Goal: Find contact information: Find contact information

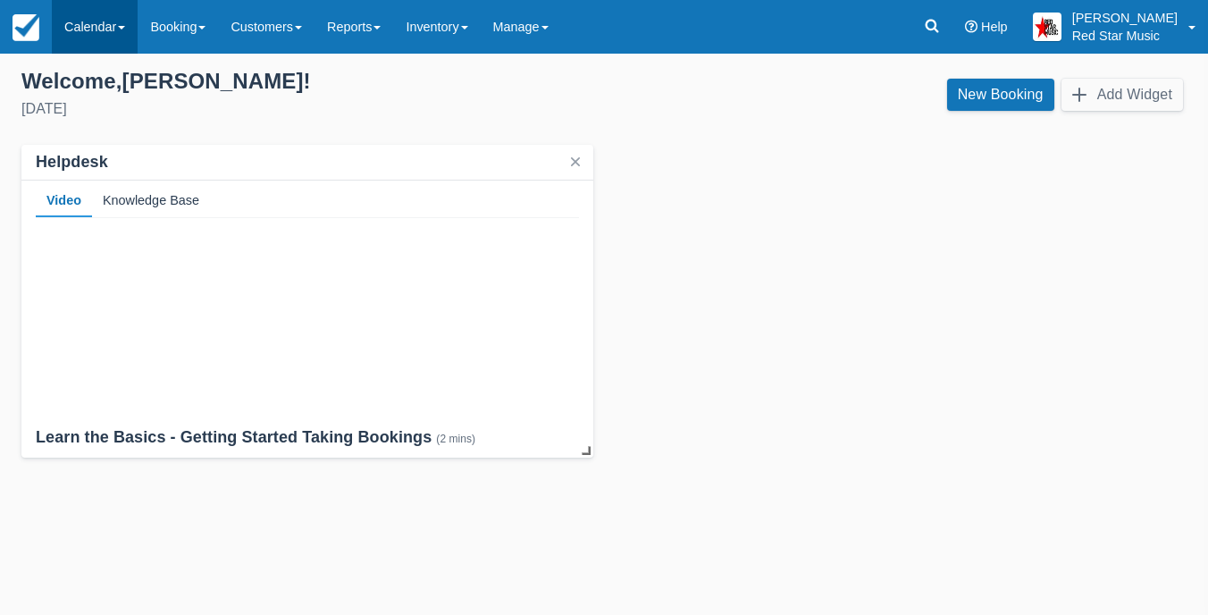
click at [105, 13] on link "Calendar" at bounding box center [95, 27] width 86 height 54
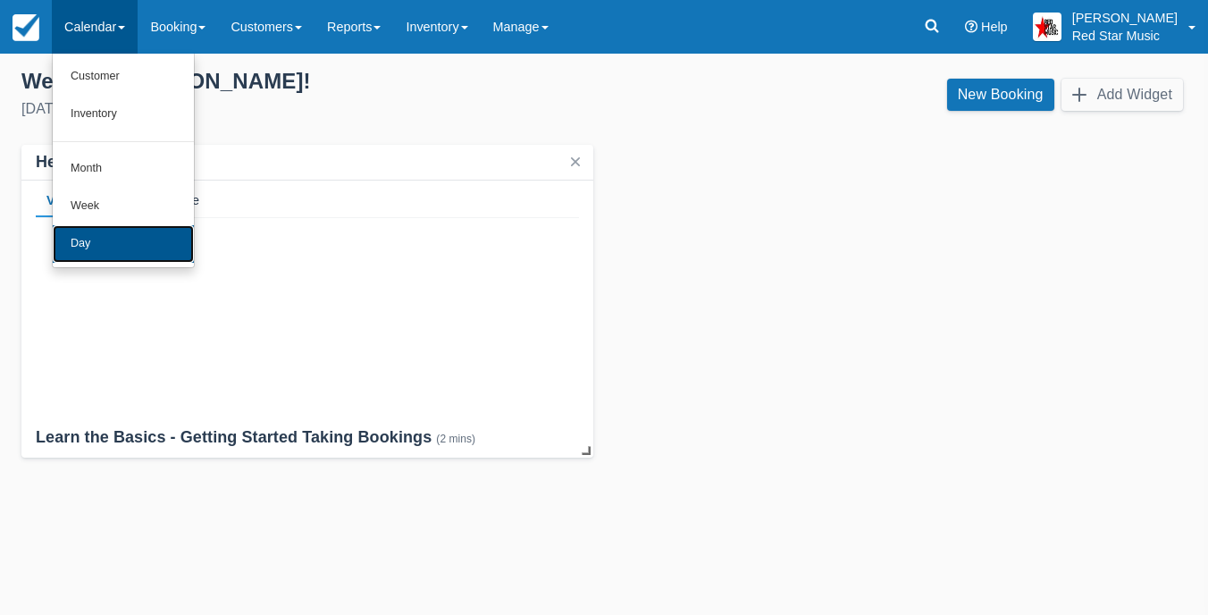
click at [136, 255] on link "Day" at bounding box center [123, 244] width 141 height 38
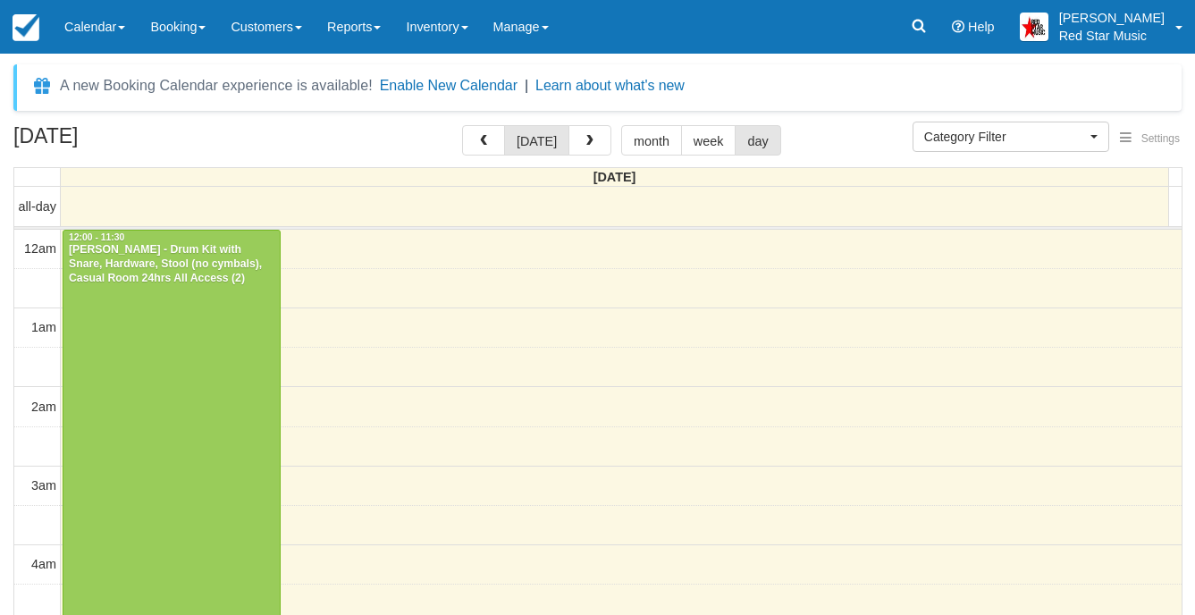
select select
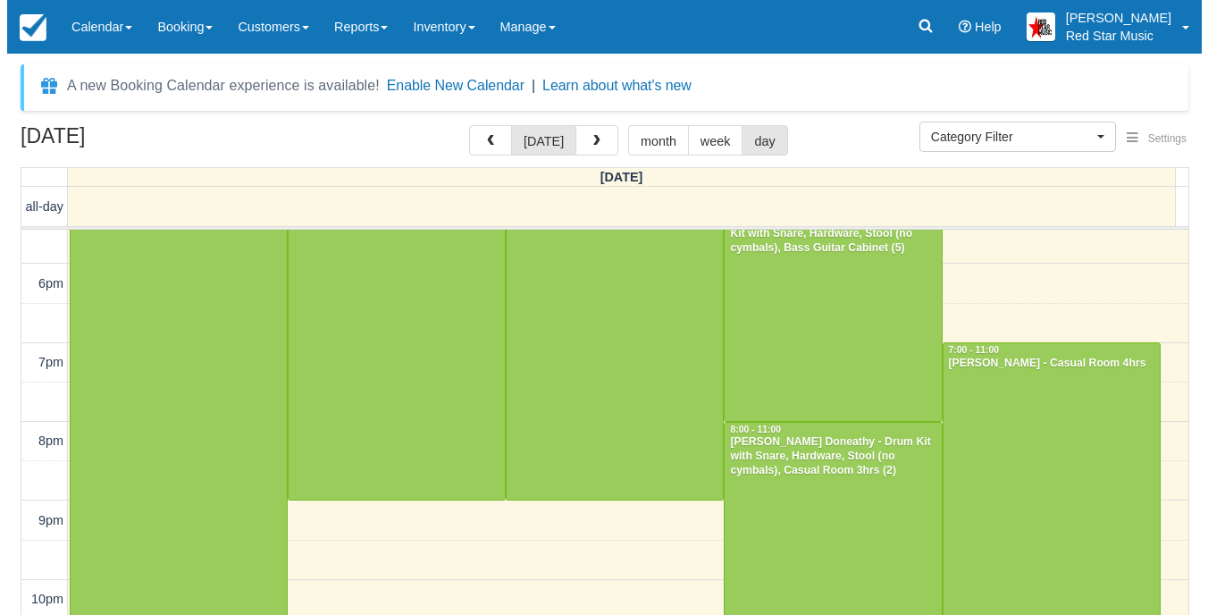
scroll to position [1417, 0]
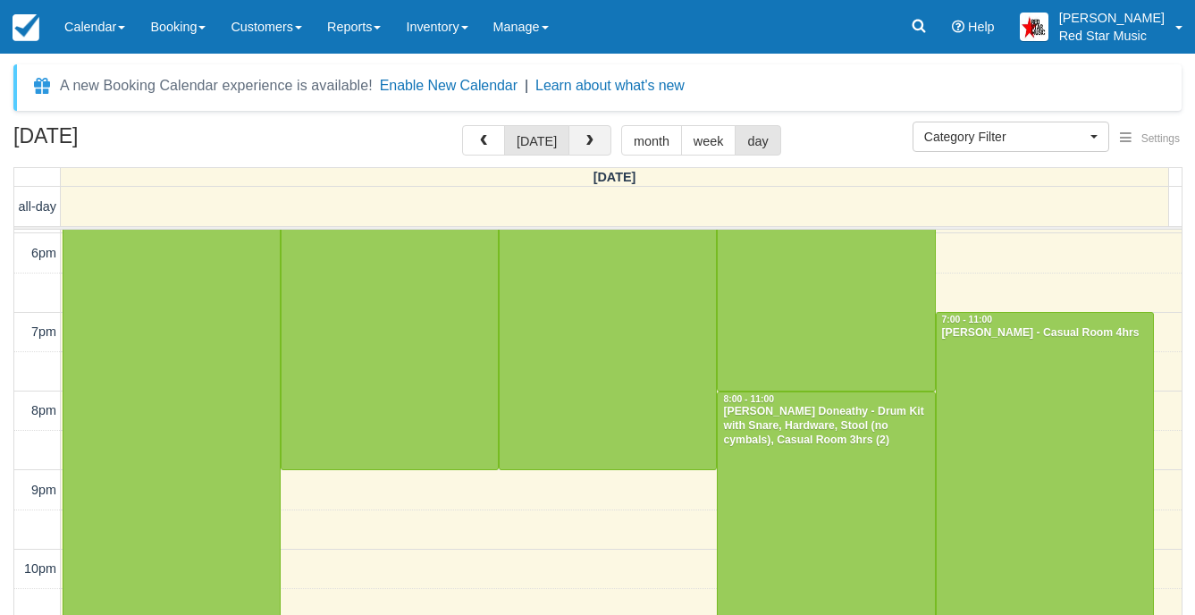
click at [598, 134] on button "button" at bounding box center [589, 140] width 43 height 30
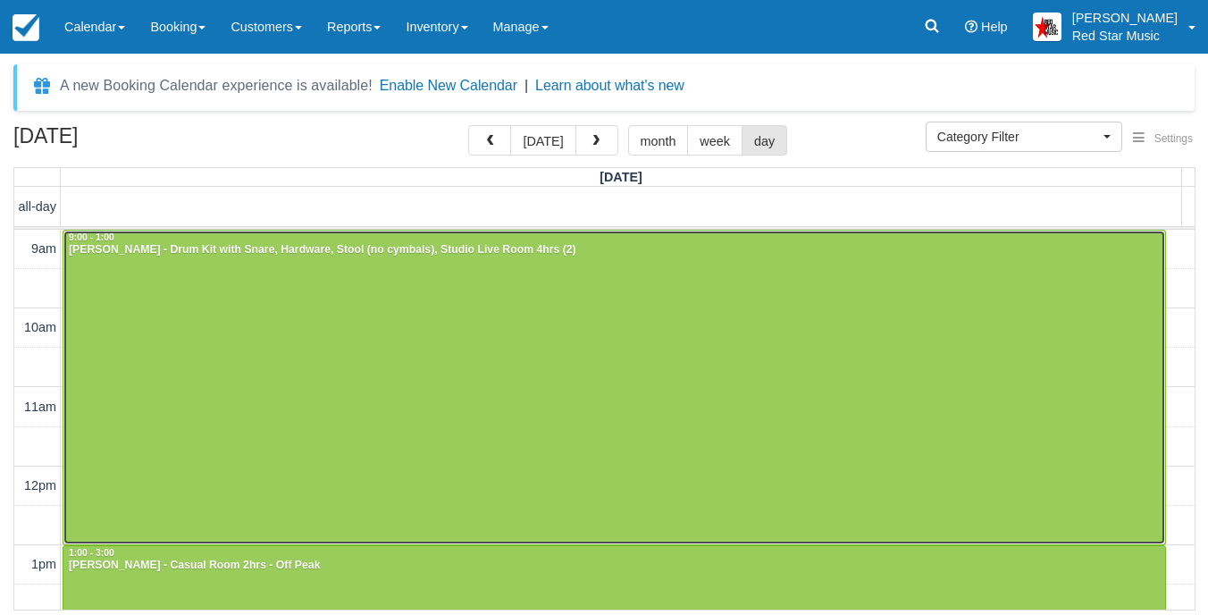
click at [550, 283] on div at bounding box center [614, 388] width 1102 height 314
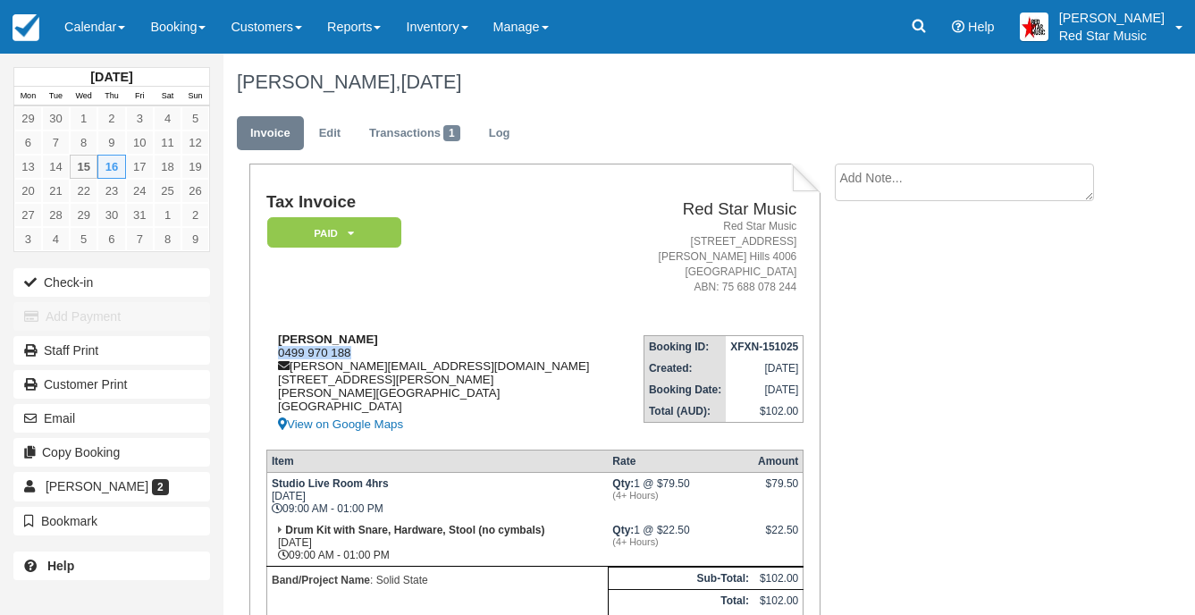
drag, startPoint x: 357, startPoint y: 348, endPoint x: 275, endPoint y: 352, distance: 82.3
click at [275, 352] on div "Michael Bondarenko 0499 970 188 michael.bondarenko5@outlook.com 218 Hotz rd Log…" at bounding box center [445, 383] width 359 height 103
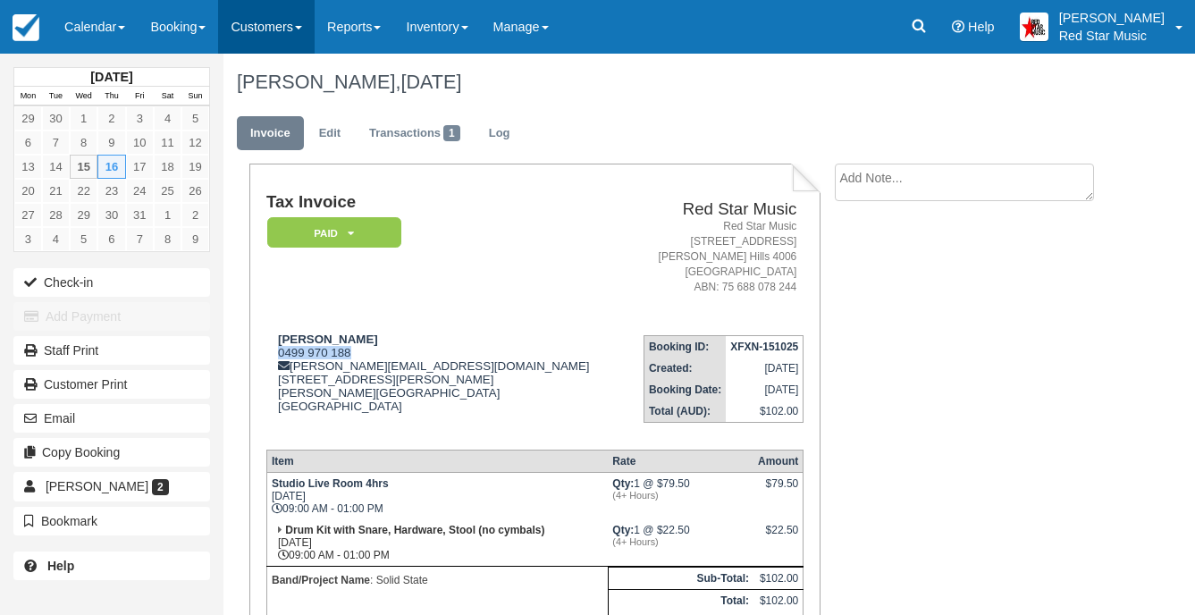
copy div "0499 970 188"
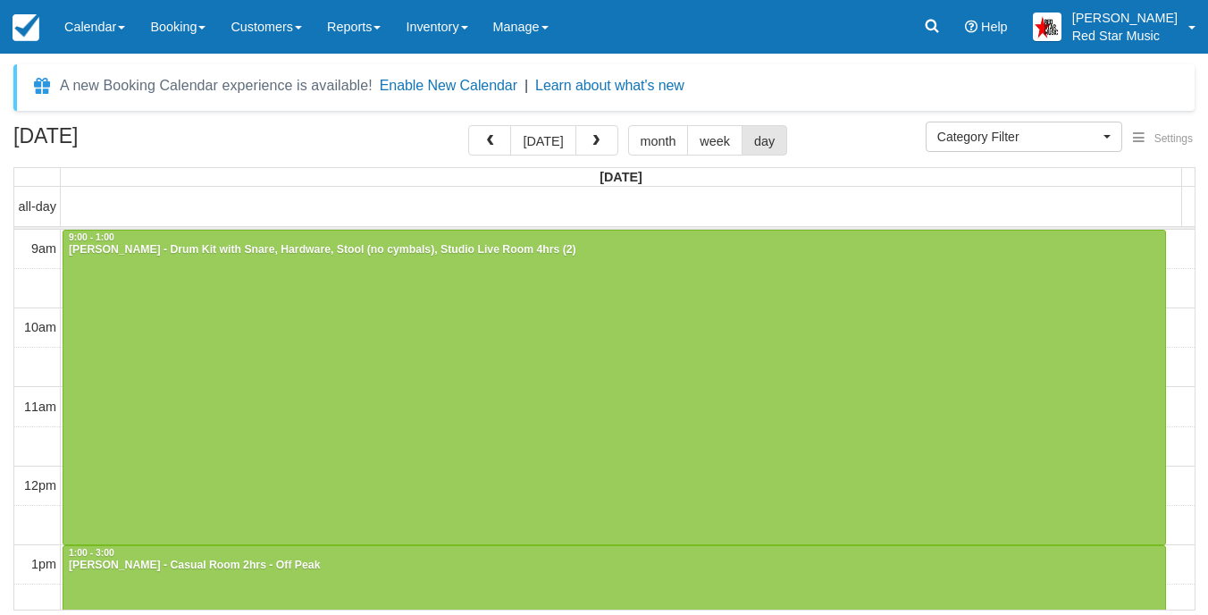
select select
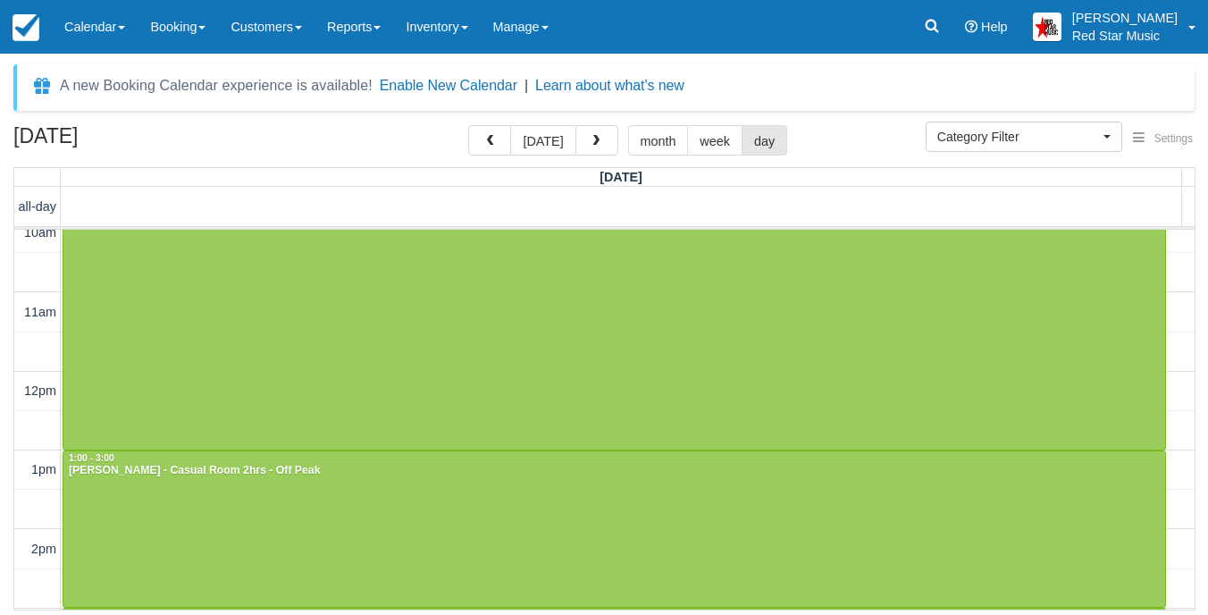
scroll to position [179, 0]
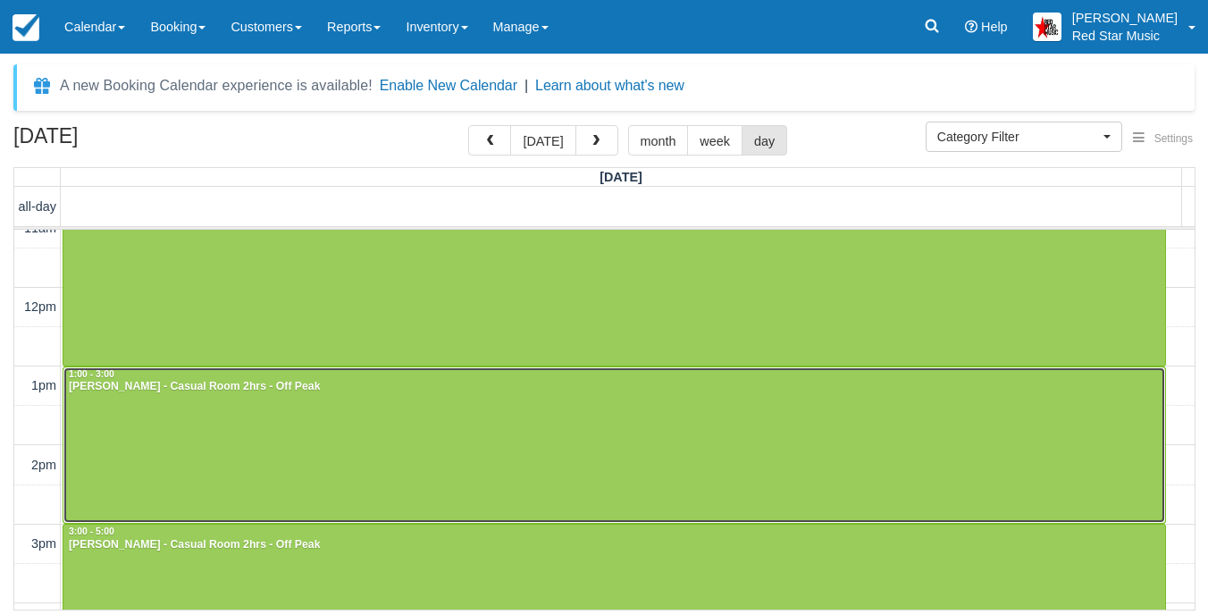
click at [421, 404] on div at bounding box center [614, 445] width 1102 height 156
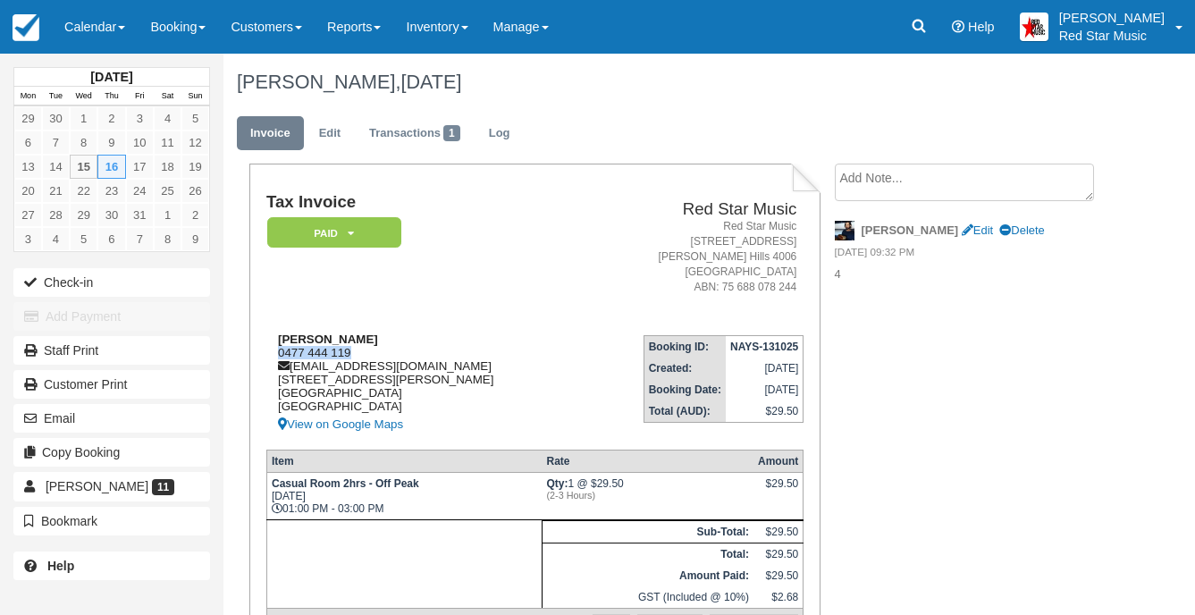
drag, startPoint x: 355, startPoint y: 352, endPoint x: 269, endPoint y: 351, distance: 85.8
click at [269, 351] on div "Yoko Kashino 0477 444 119 yokokashino@gmail.com 228/1000 Ann Street Fortitude V…" at bounding box center [423, 383] width 315 height 103
copy div "0477 444 119"
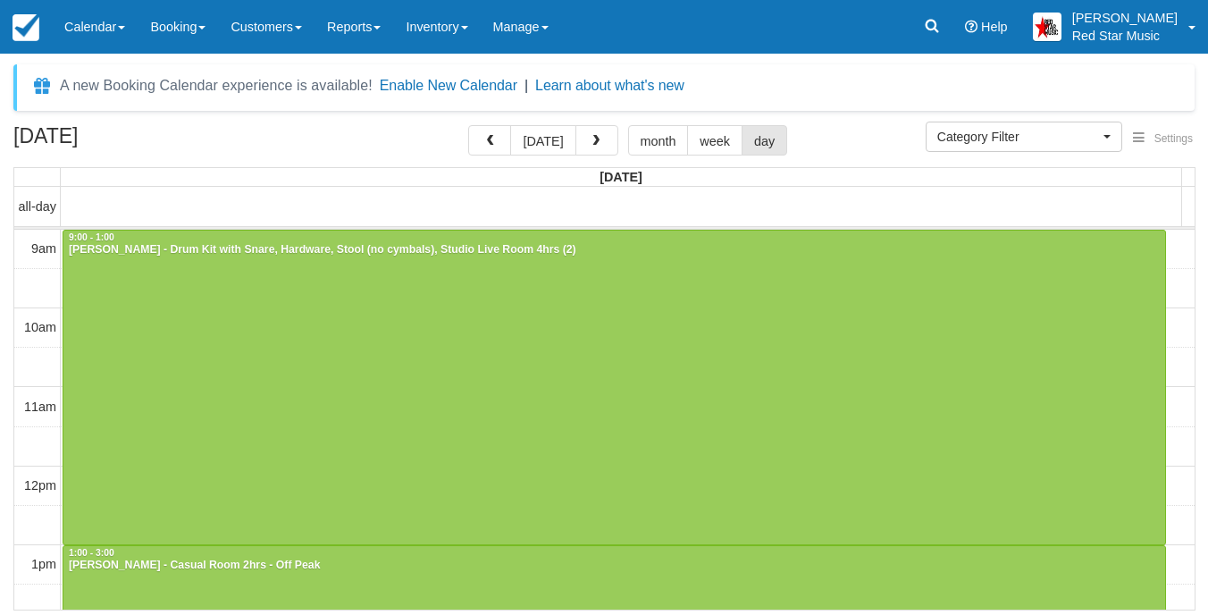
select select
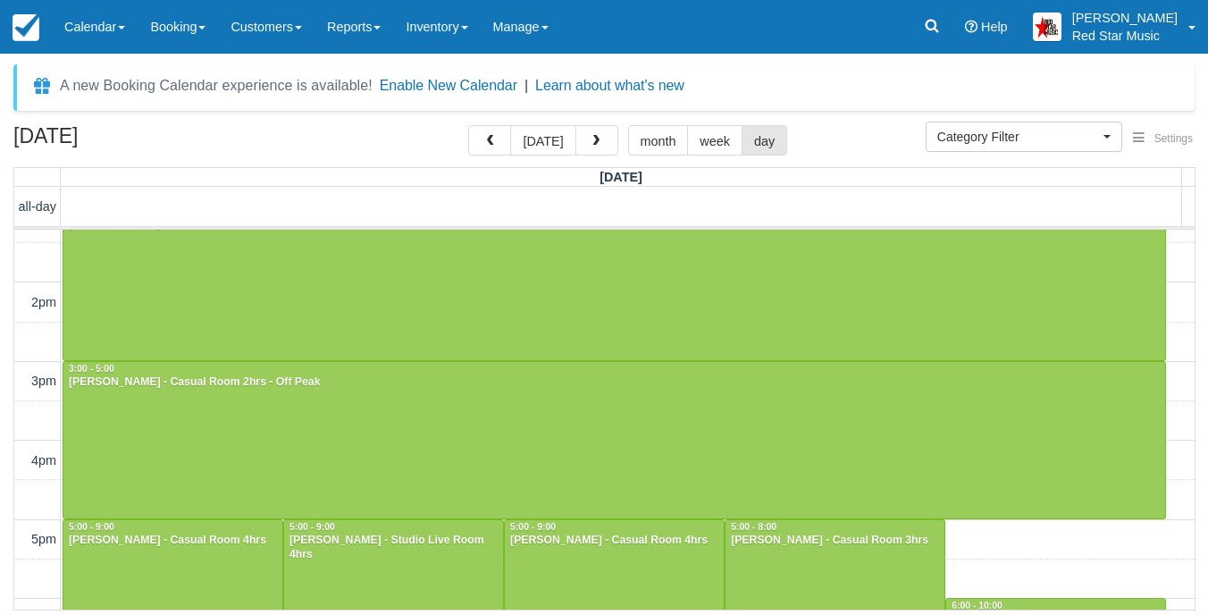
scroll to position [373, 0]
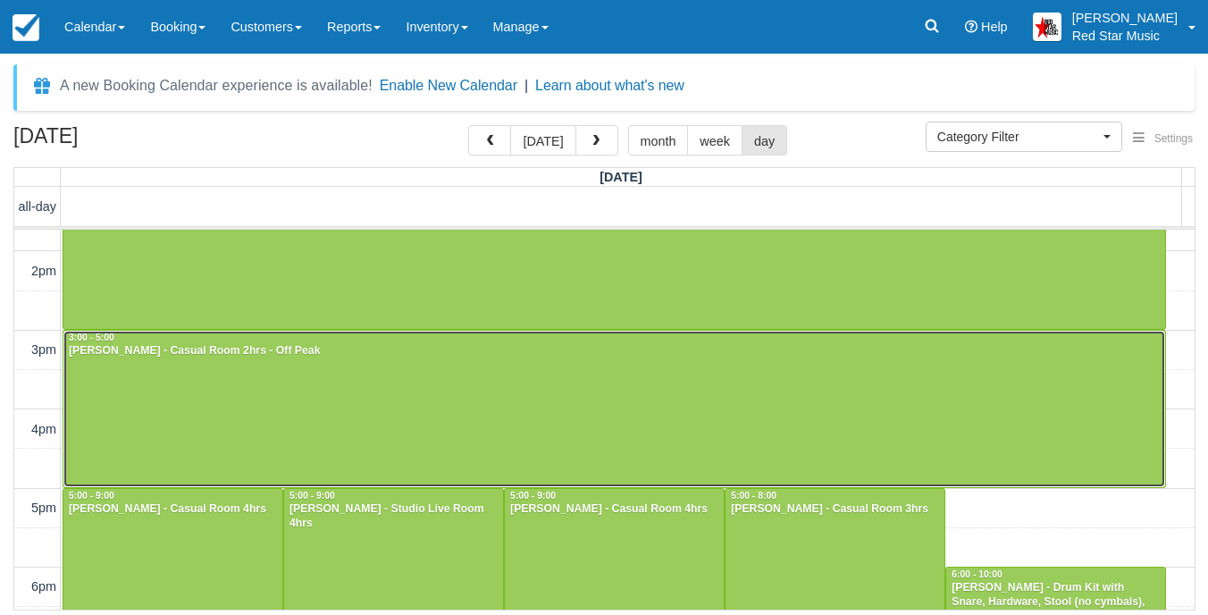
click at [360, 391] on div at bounding box center [614, 409] width 1102 height 156
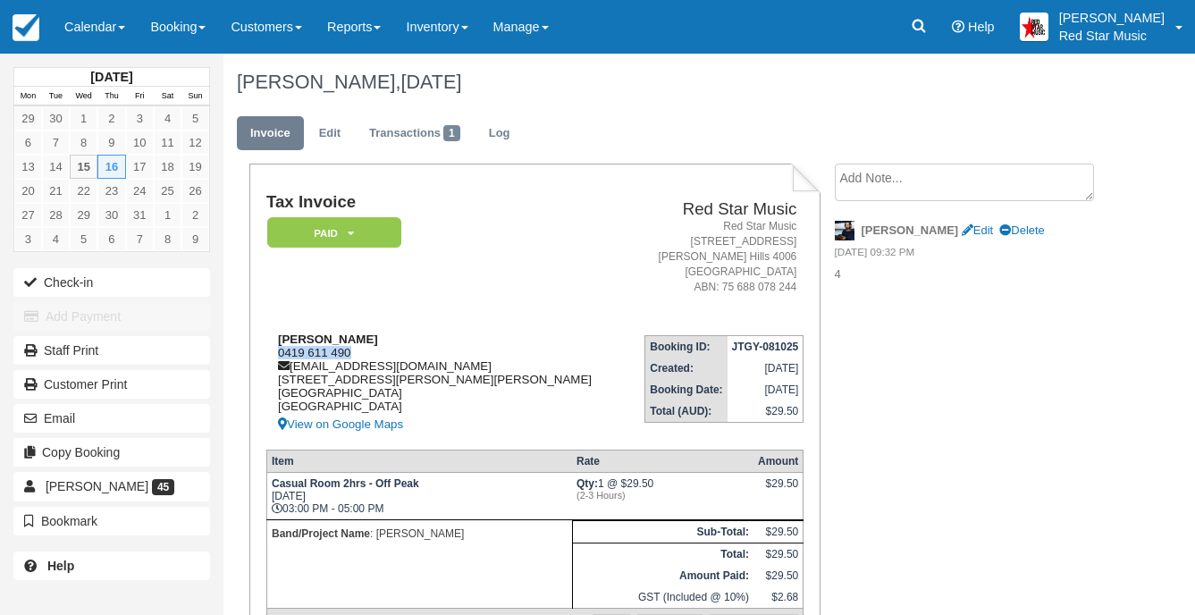
drag, startPoint x: 353, startPoint y: 354, endPoint x: 274, endPoint y: 348, distance: 78.9
click at [274, 348] on div "Yukako Shimbori-jolly 0419 611 490 yshimborijolly@gmail.com 10 Pidgeon Close, K…" at bounding box center [446, 383] width 361 height 103
copy div "0419 611 490"
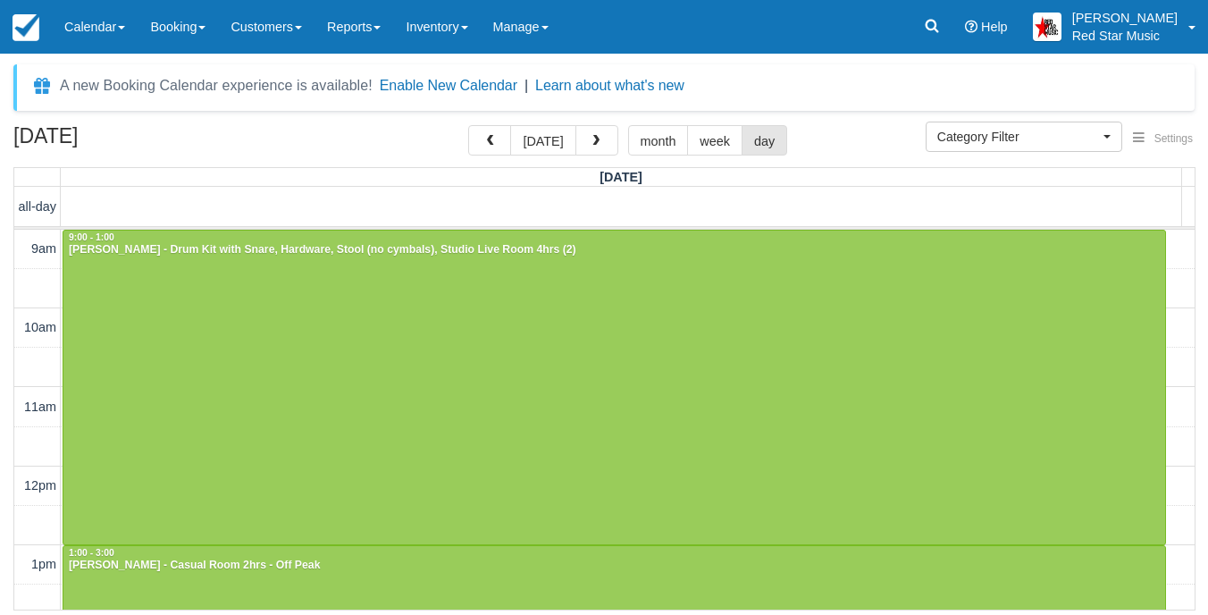
select select
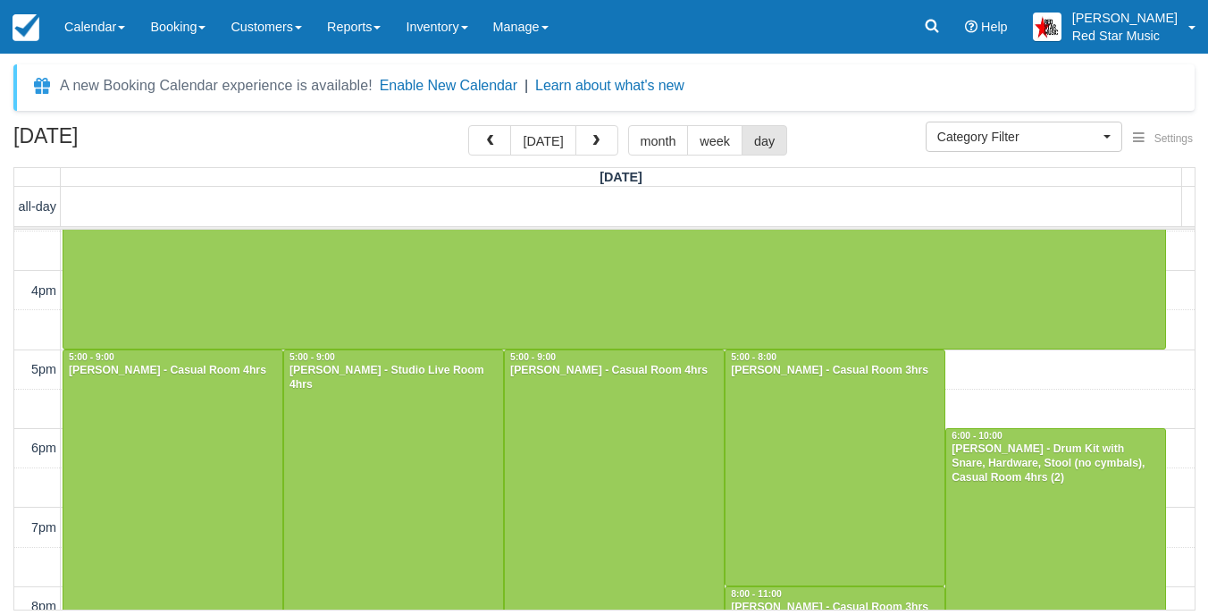
scroll to position [551, 0]
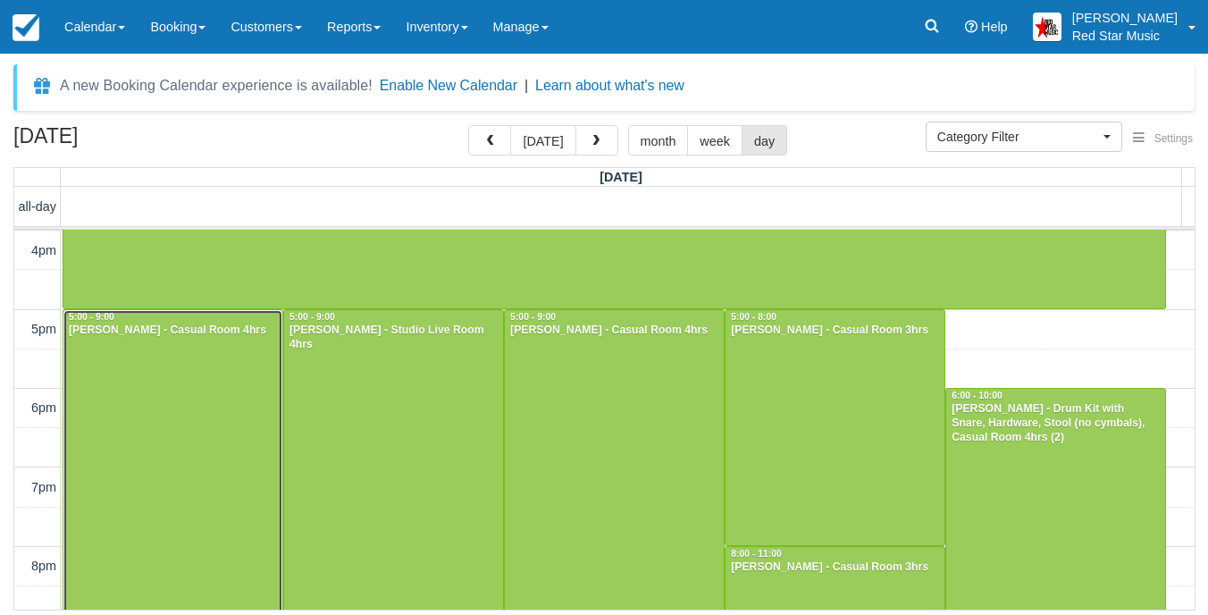
click at [183, 434] on div at bounding box center [172, 467] width 219 height 315
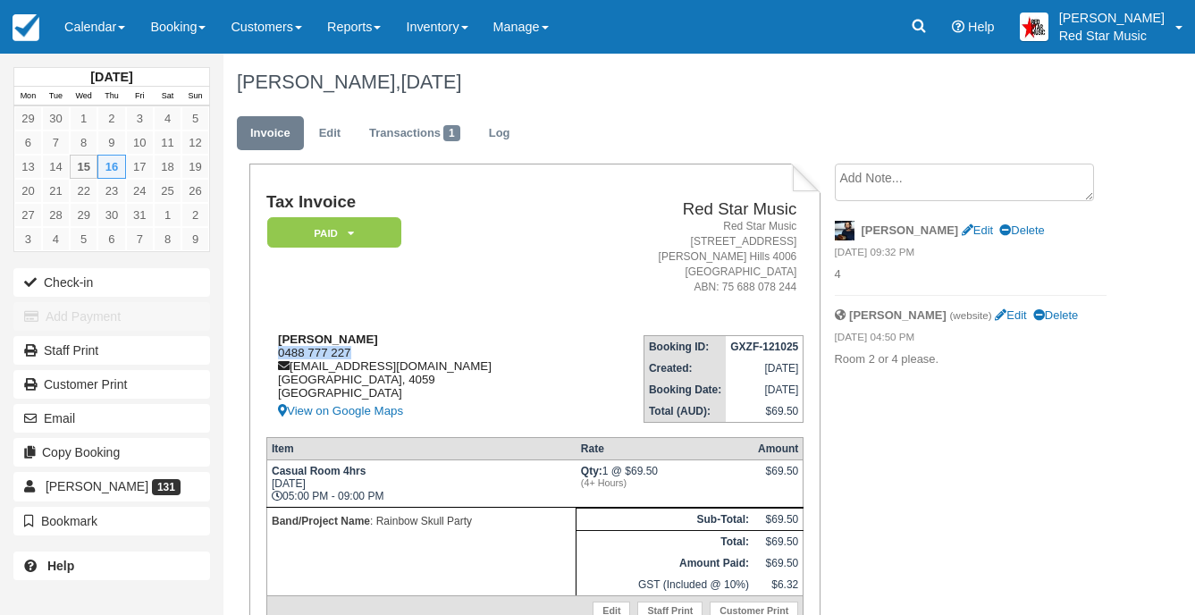
drag, startPoint x: 296, startPoint y: 357, endPoint x: 278, endPoint y: 357, distance: 17.9
click at [278, 357] on div "[PERSON_NAME] 0488 777 227 [EMAIL_ADDRESS][DOMAIN_NAME] [GEOGRAPHIC_DATA] View …" at bounding box center [423, 376] width 314 height 89
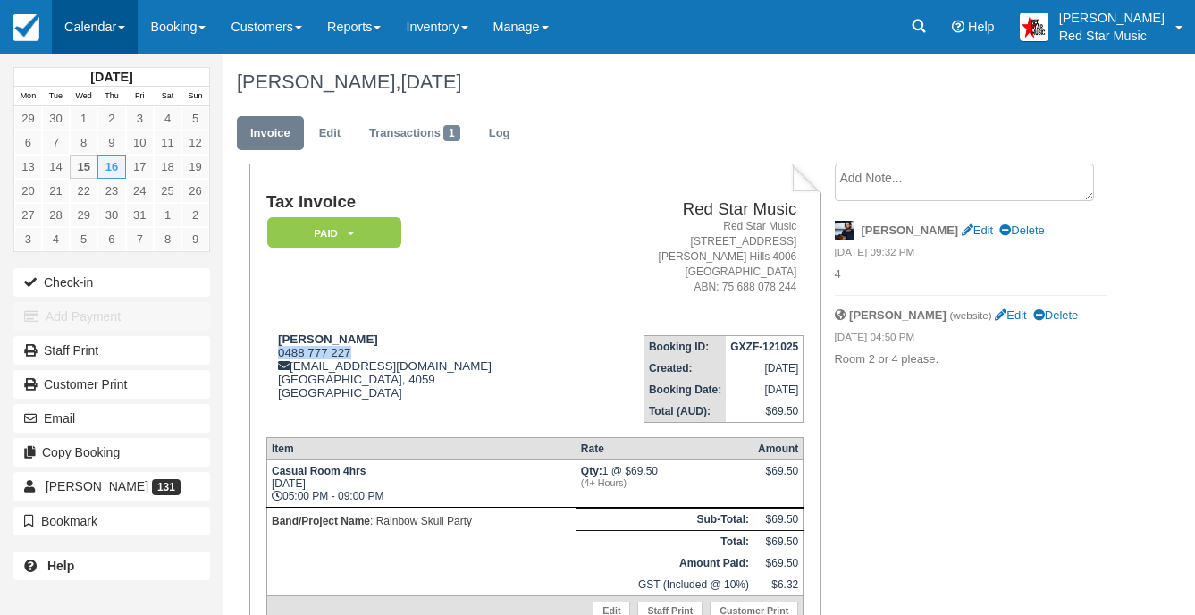
copy div "0488 777 227"
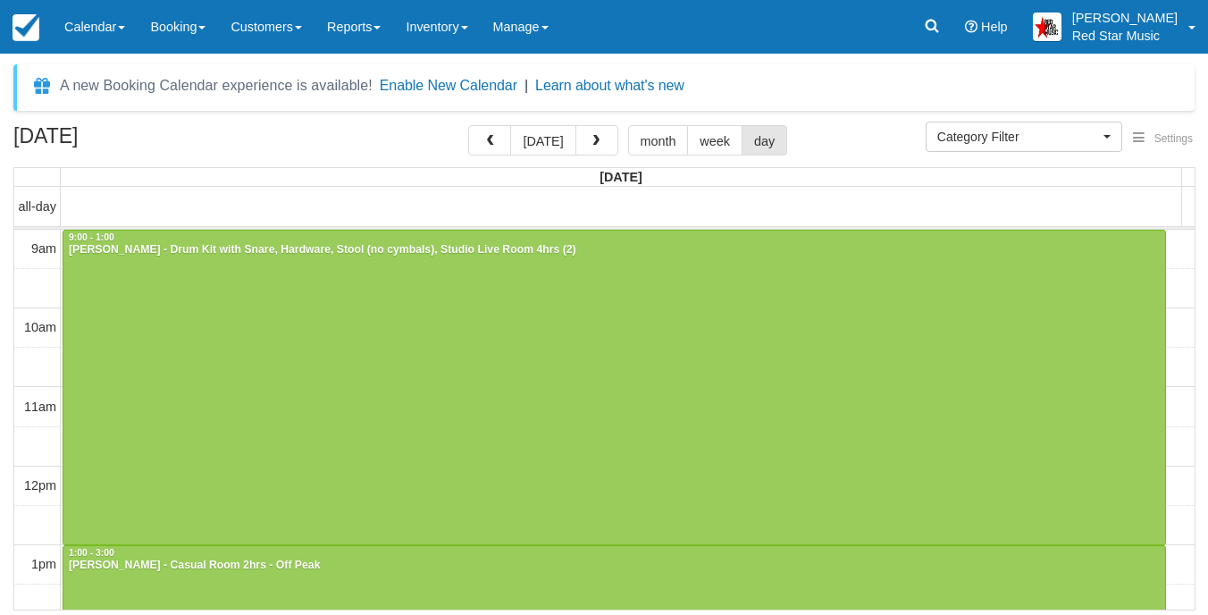
select select
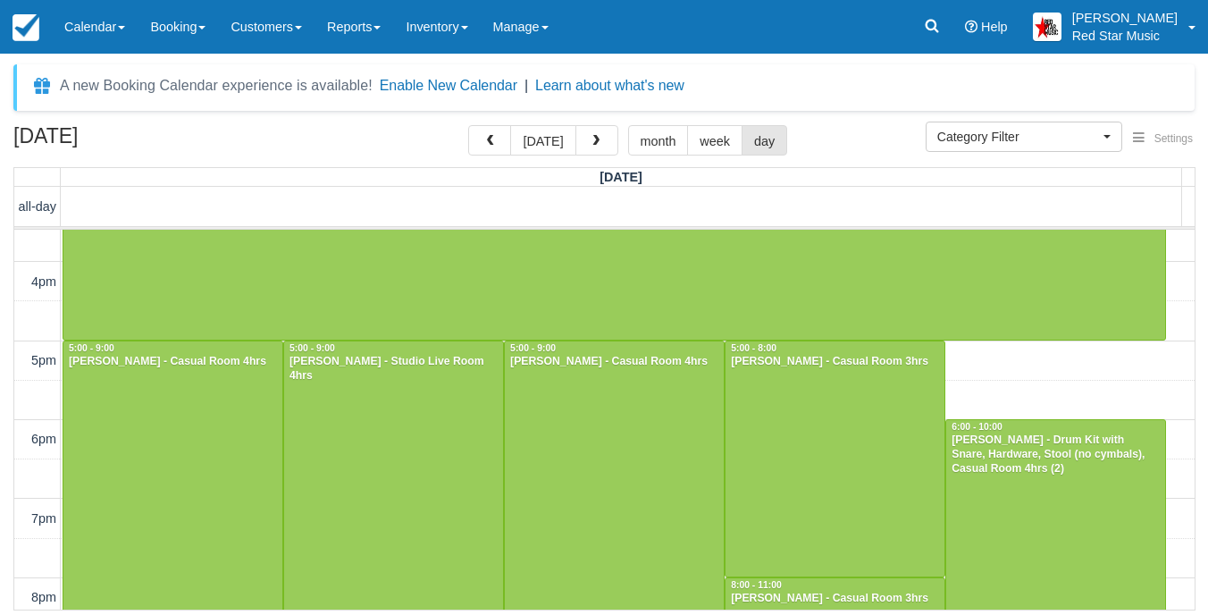
scroll to position [551, 0]
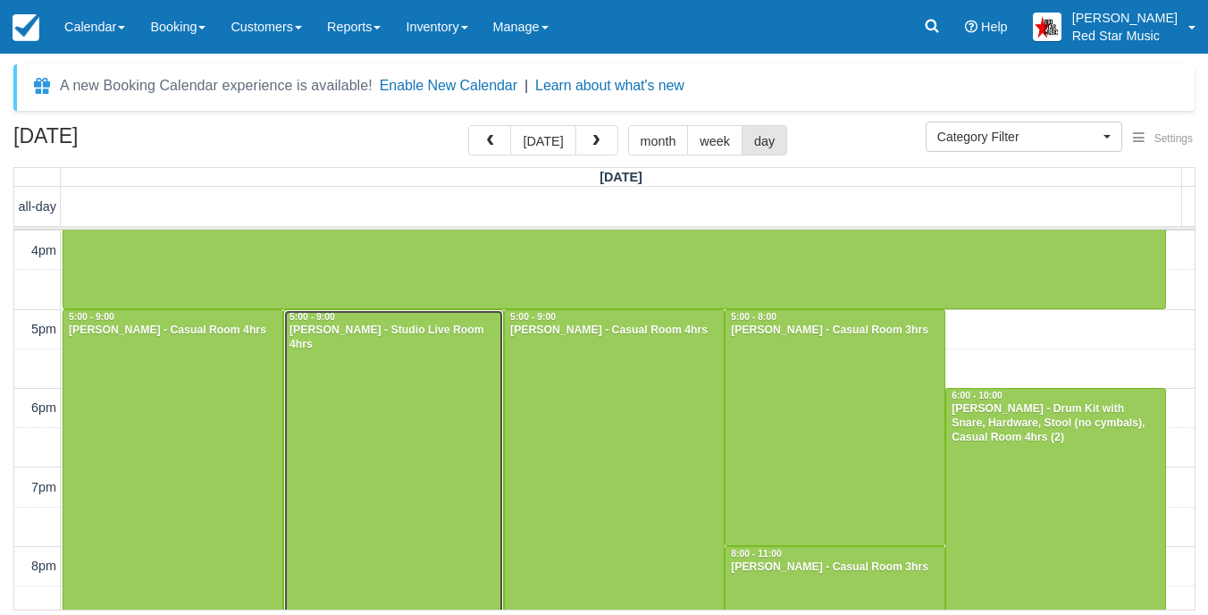
click at [408, 399] on div at bounding box center [393, 467] width 219 height 315
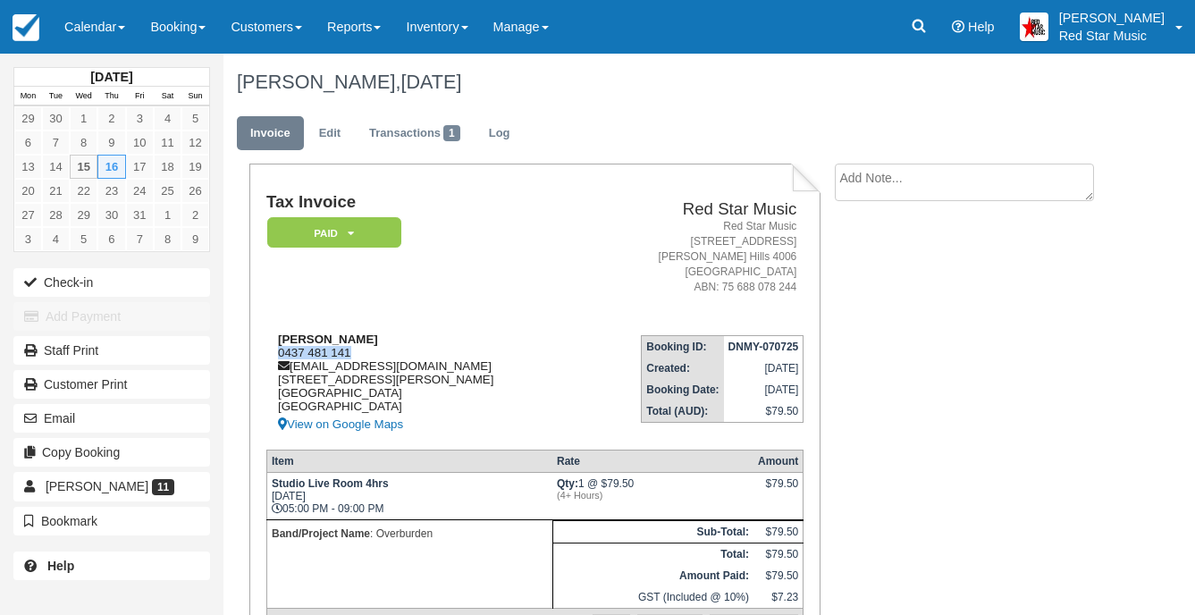
drag, startPoint x: 350, startPoint y: 353, endPoint x: 274, endPoint y: 355, distance: 76.0
click at [274, 355] on div "Shaun Kelly 0437 481 141 sek157@gmail.com 30 Baynes St Highgate Hill, Queenslan…" at bounding box center [423, 383] width 314 height 103
copy div "0437 481 141"
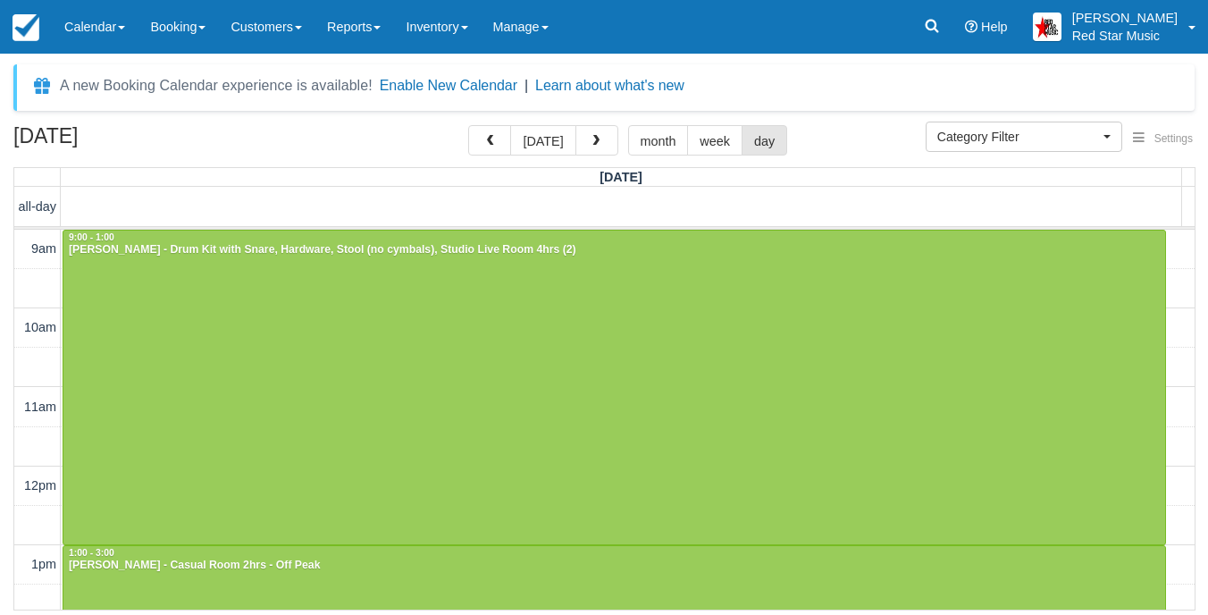
select select
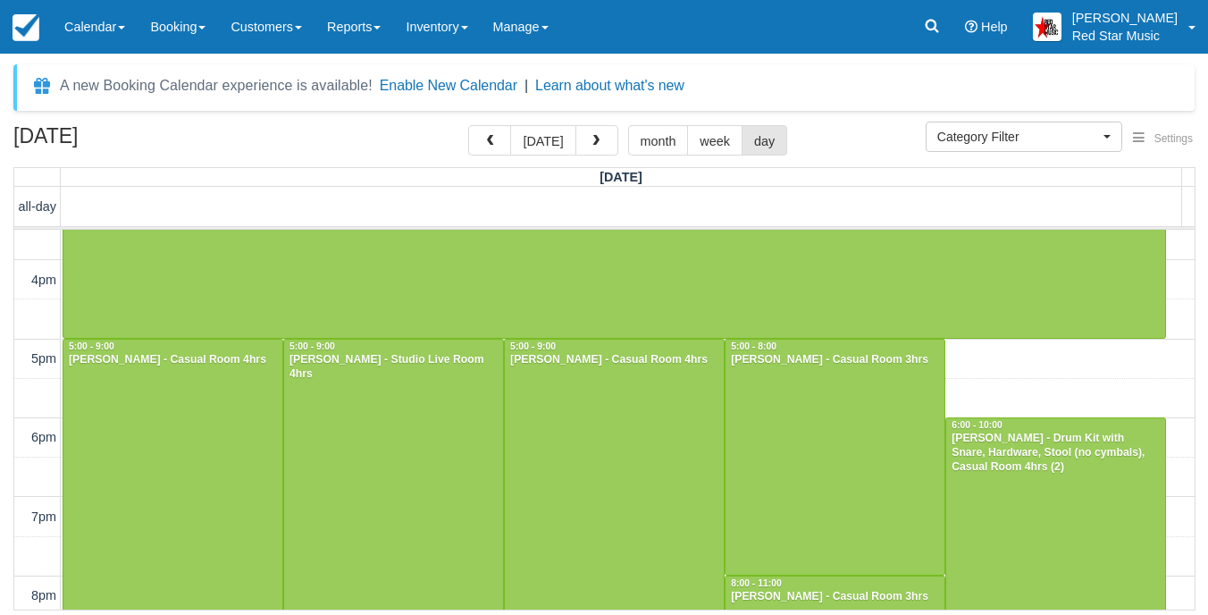
scroll to position [551, 0]
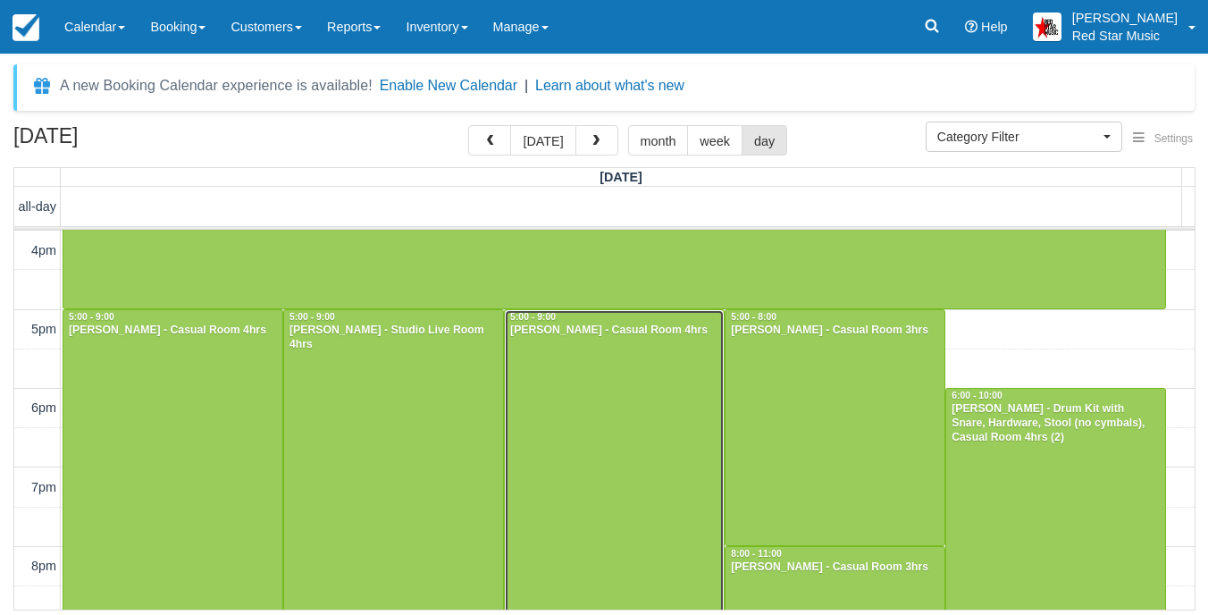
click at [627, 384] on div at bounding box center [614, 467] width 219 height 315
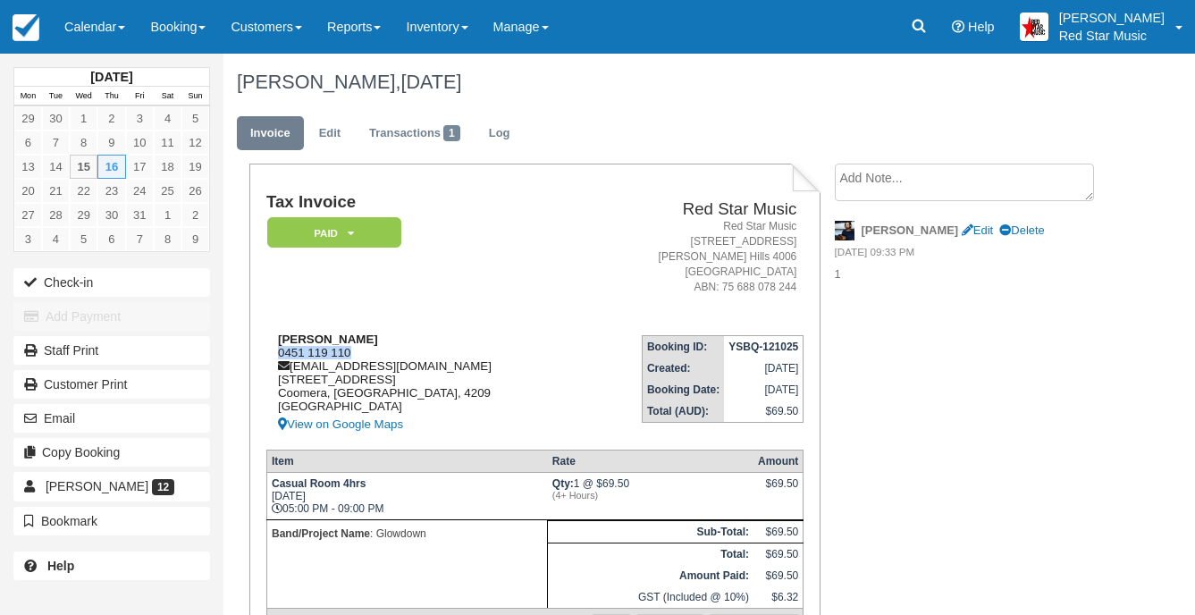
drag, startPoint x: 360, startPoint y: 352, endPoint x: 273, endPoint y: 351, distance: 86.7
click at [273, 351] on div "Thomas Hayes 0451 119 110 thayes2401@gmail.com 38 Flowers Dr, 2 Coomera, Queens…" at bounding box center [422, 383] width 313 height 103
copy div "0451 119 110"
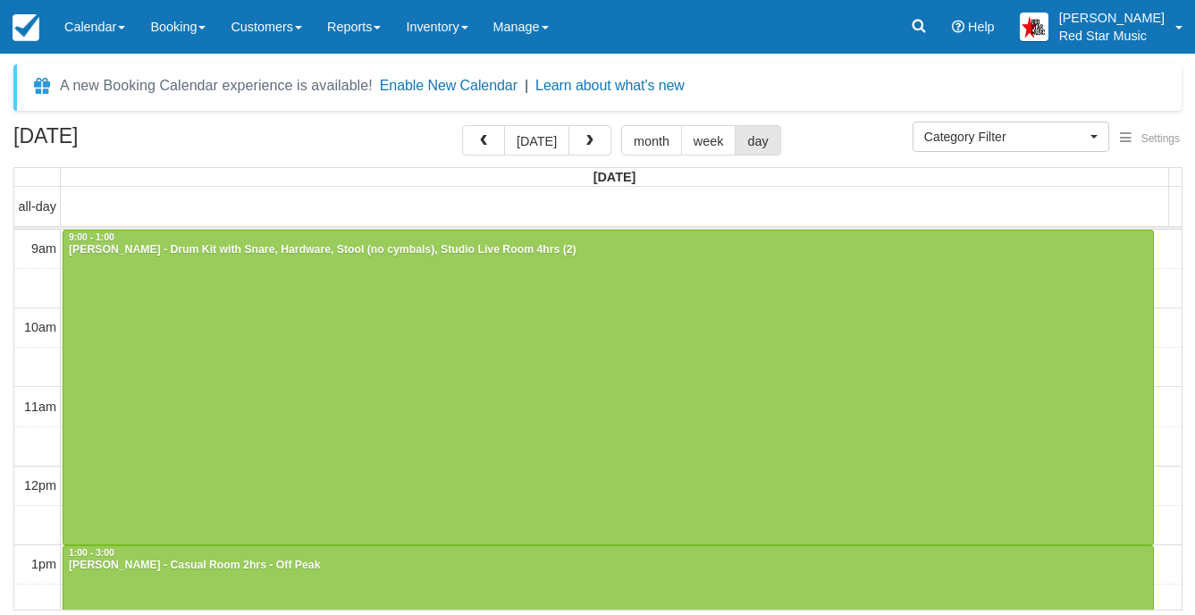
select select
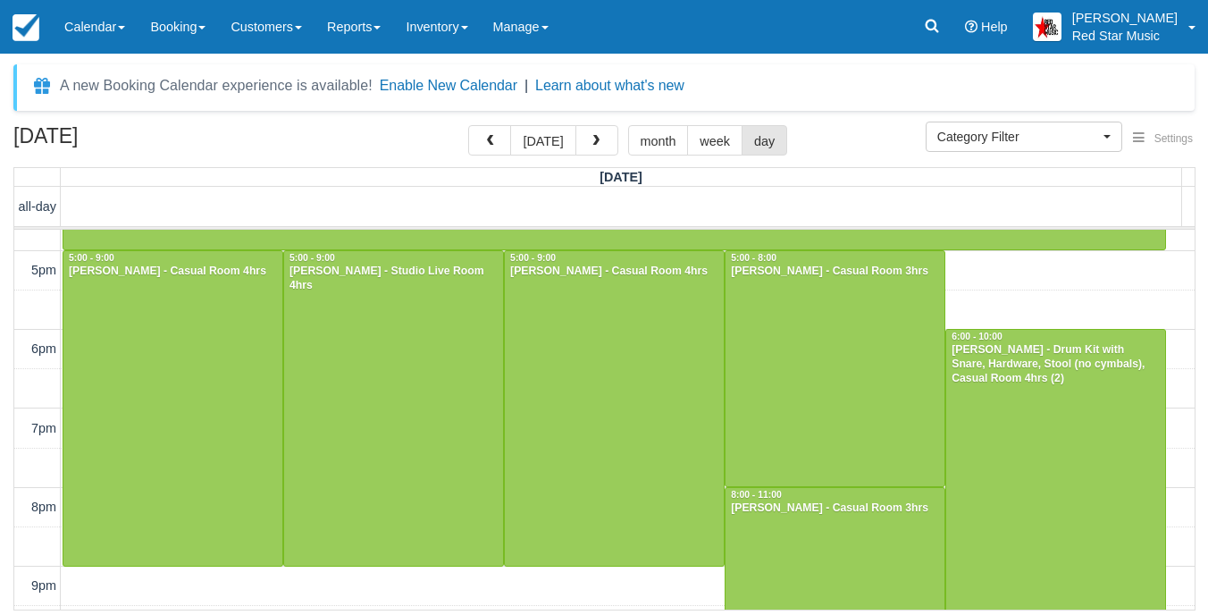
scroll to position [641, 0]
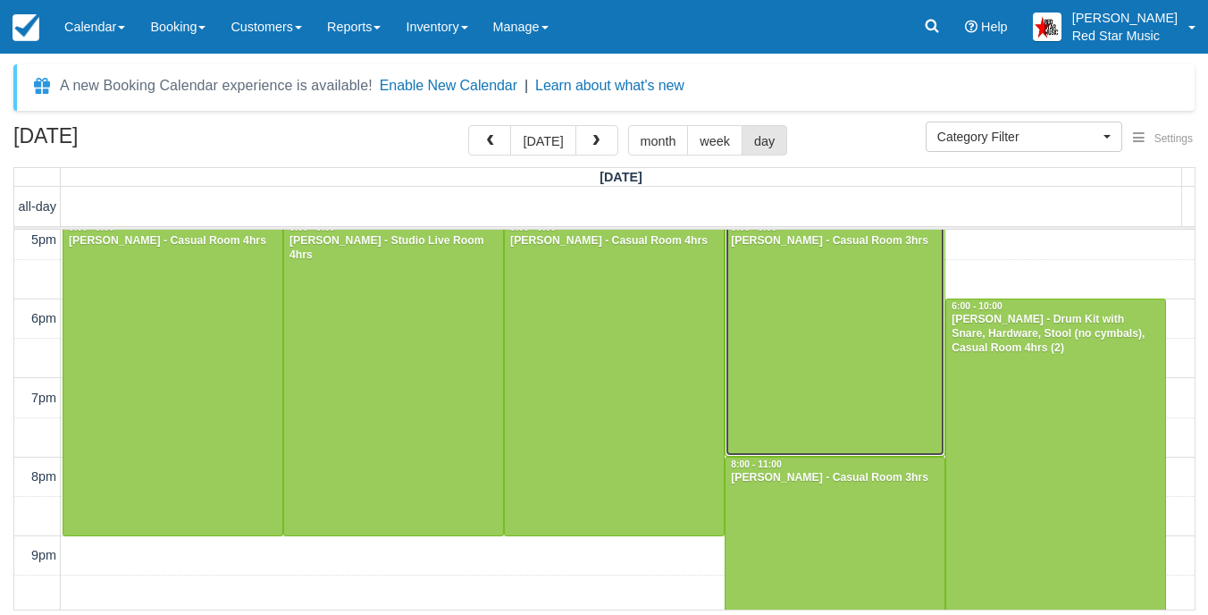
click at [821, 331] on div at bounding box center [835, 338] width 219 height 235
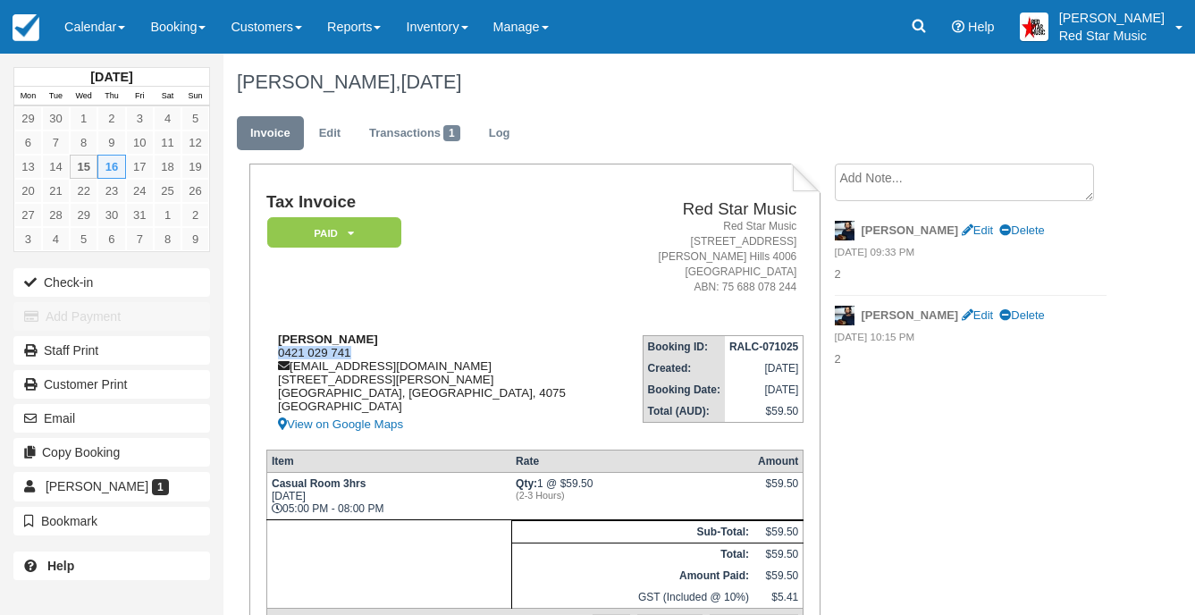
drag, startPoint x: 358, startPoint y: 353, endPoint x: 273, endPoint y: 350, distance: 84.9
click at [273, 350] on div "Yuzhen Chen 0421 029 741 pequenoyu@yeah.net 17 Arbour Street Sherwood, Queensla…" at bounding box center [440, 383] width 349 height 103
copy div "0421 029 741"
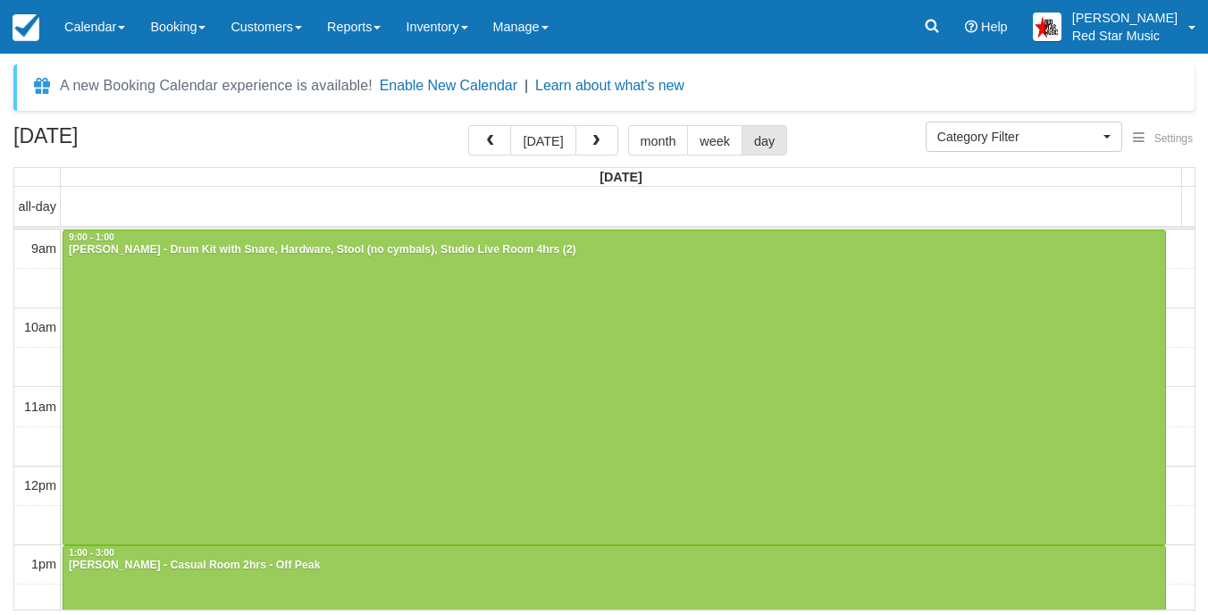
select select
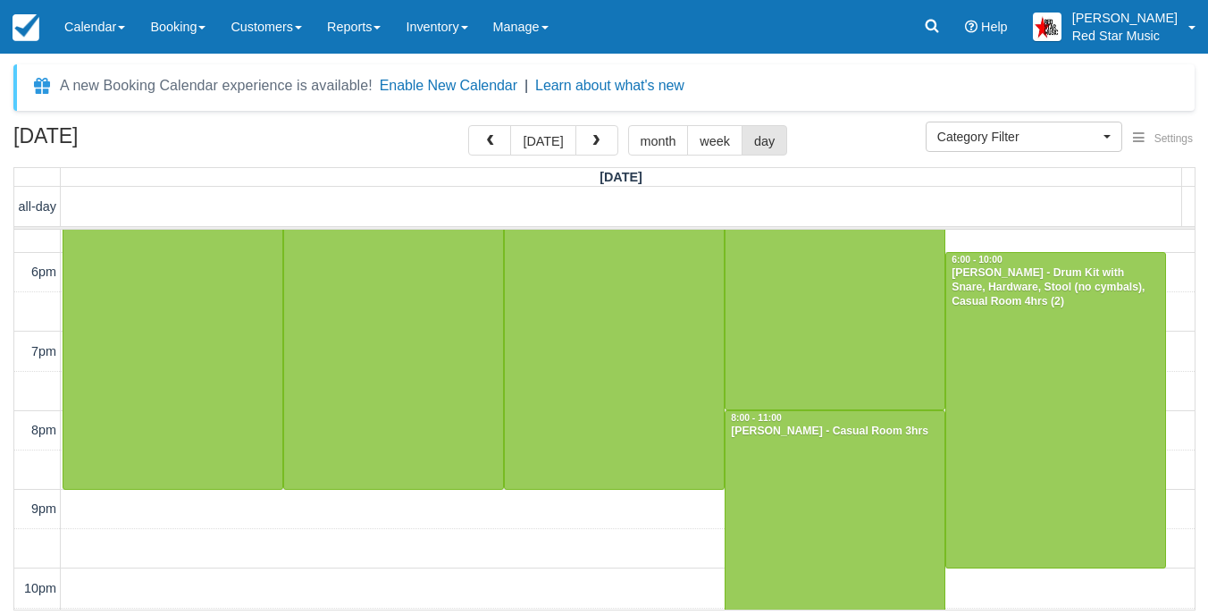
scroll to position [725, 0]
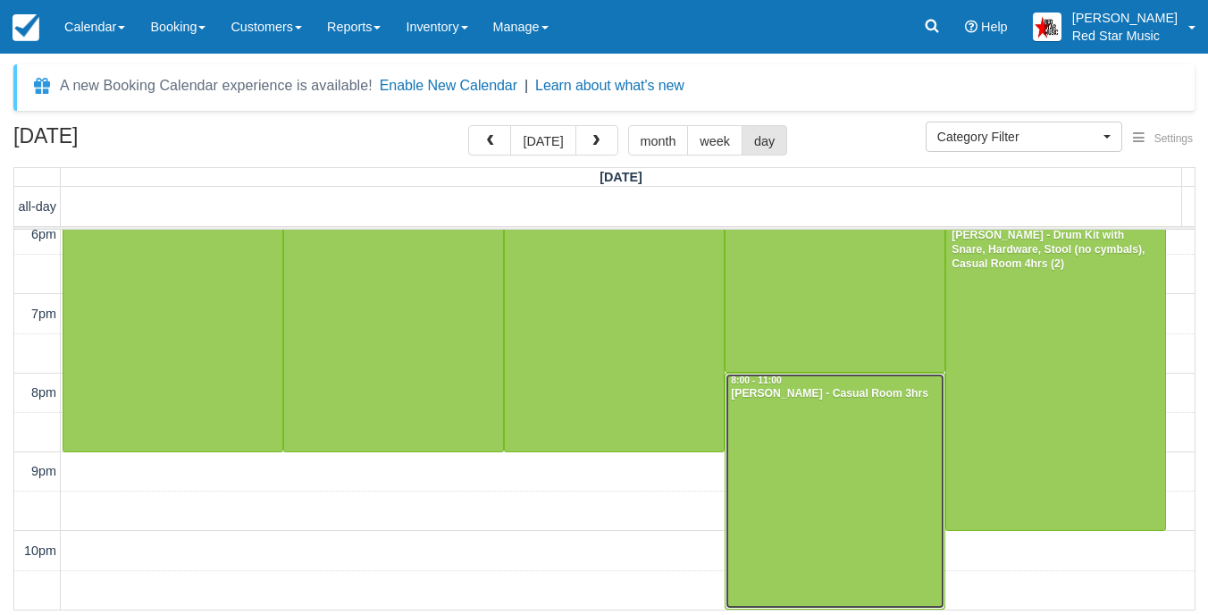
click at [869, 493] on div at bounding box center [835, 491] width 219 height 235
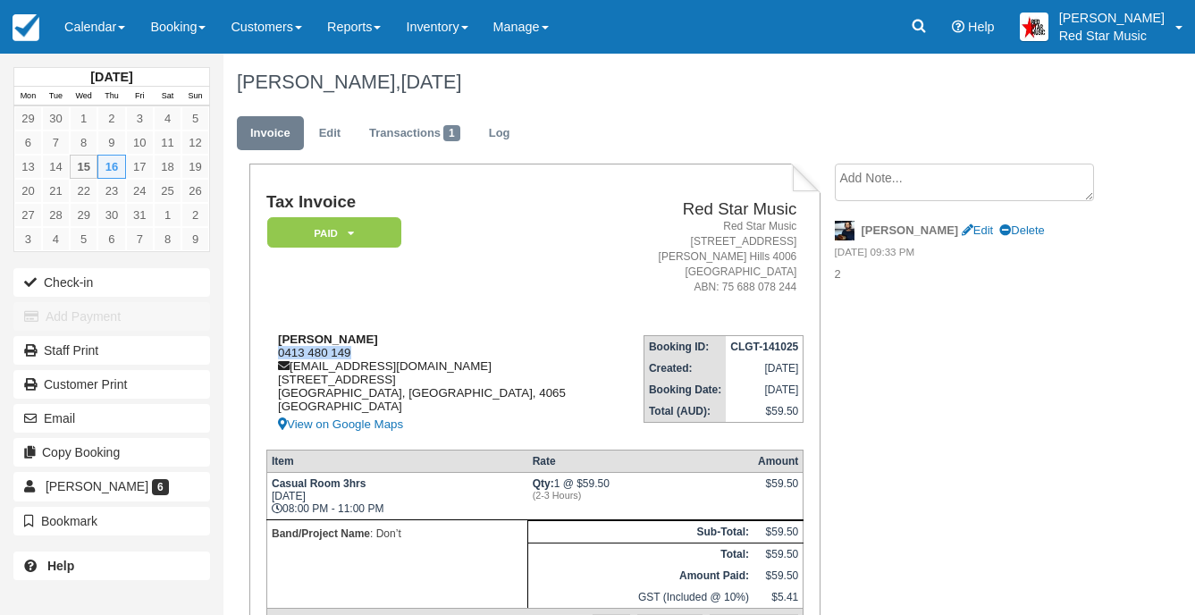
drag, startPoint x: 354, startPoint y: 349, endPoint x: 279, endPoint y: 349, distance: 75.1
click at [279, 349] on div "Mitch McClure 0413 480 149 mitchellmcclure1@gmail.com 25, Millwood St Bardon, Q…" at bounding box center [441, 383] width 350 height 103
copy div "0413 480 149"
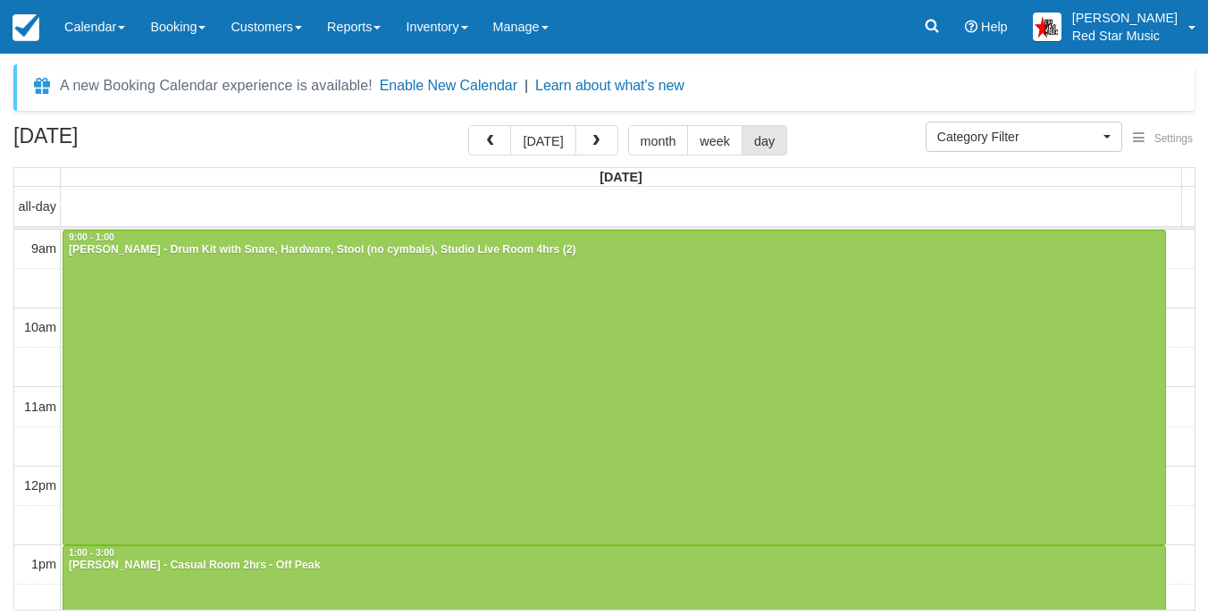
select select
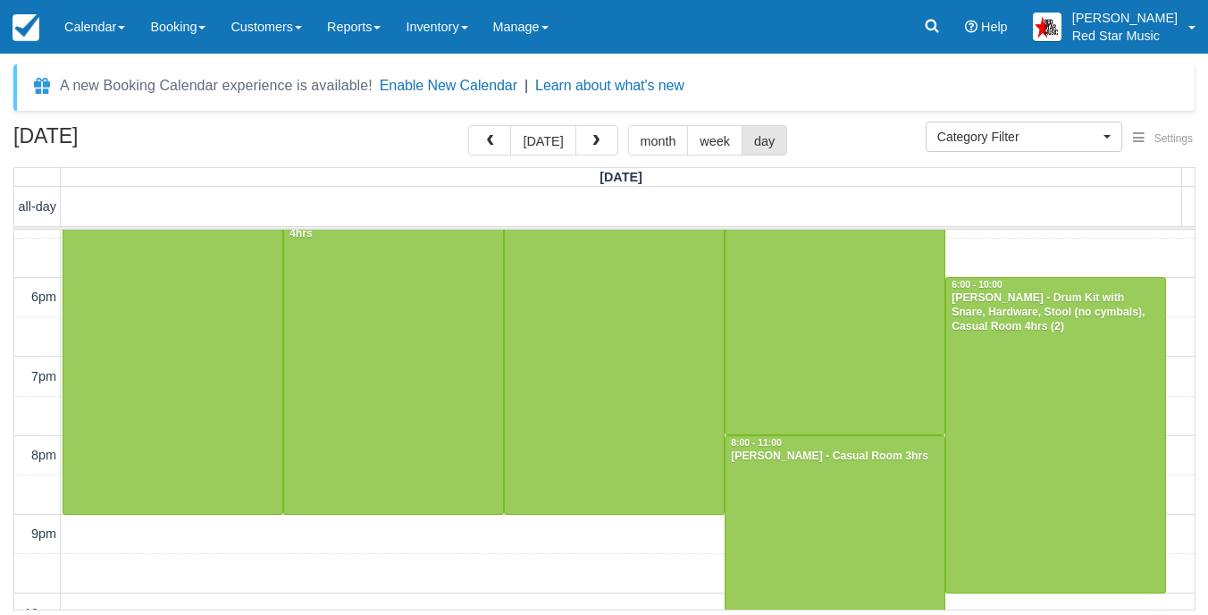
scroll to position [635, 0]
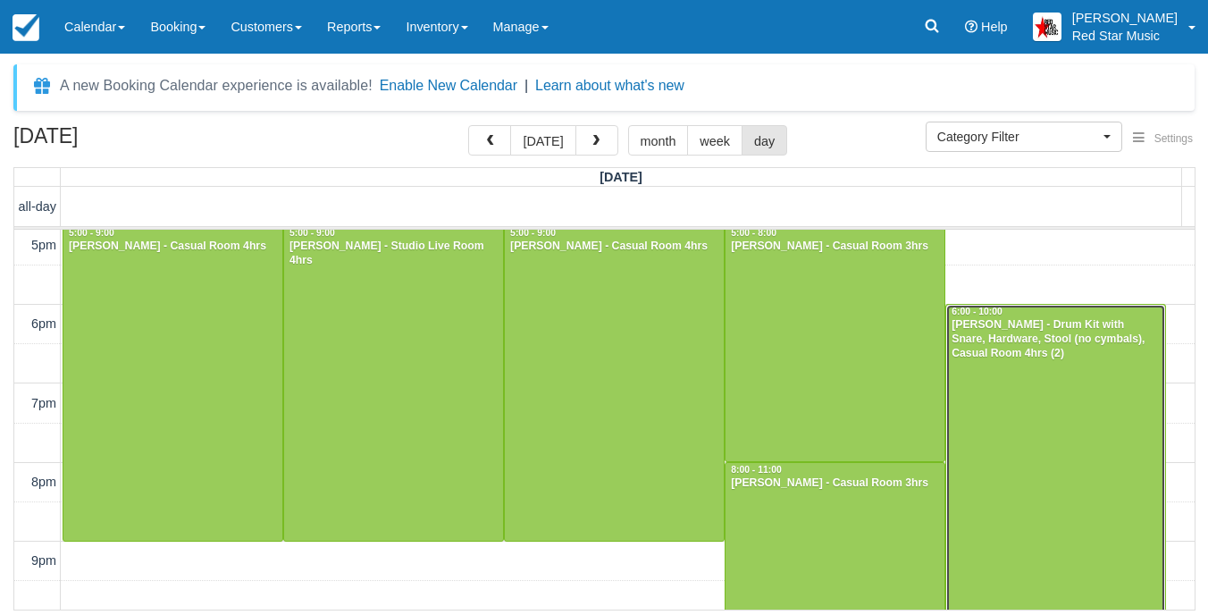
click at [1005, 425] on div at bounding box center [1055, 462] width 219 height 315
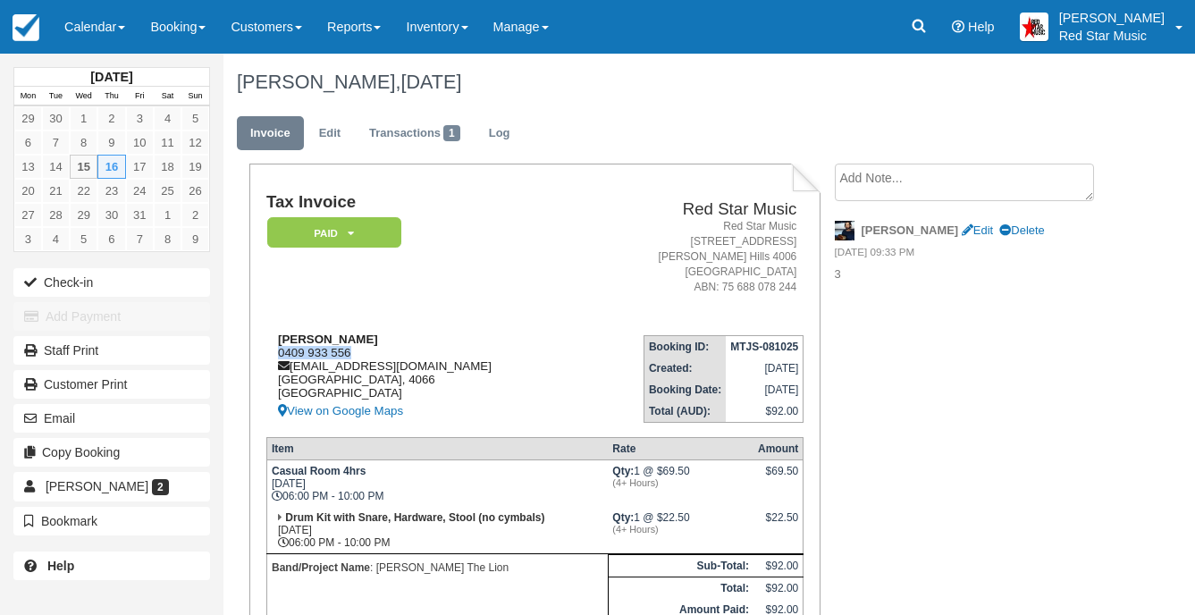
drag, startPoint x: 354, startPoint y: 348, endPoint x: 271, endPoint y: 356, distance: 83.5
click at [271, 356] on div "Rob Armstrong 0409 933 556 rob@ag-input.com Queensland, 4066 Australia View on …" at bounding box center [423, 376] width 314 height 89
copy div "0409 933 556"
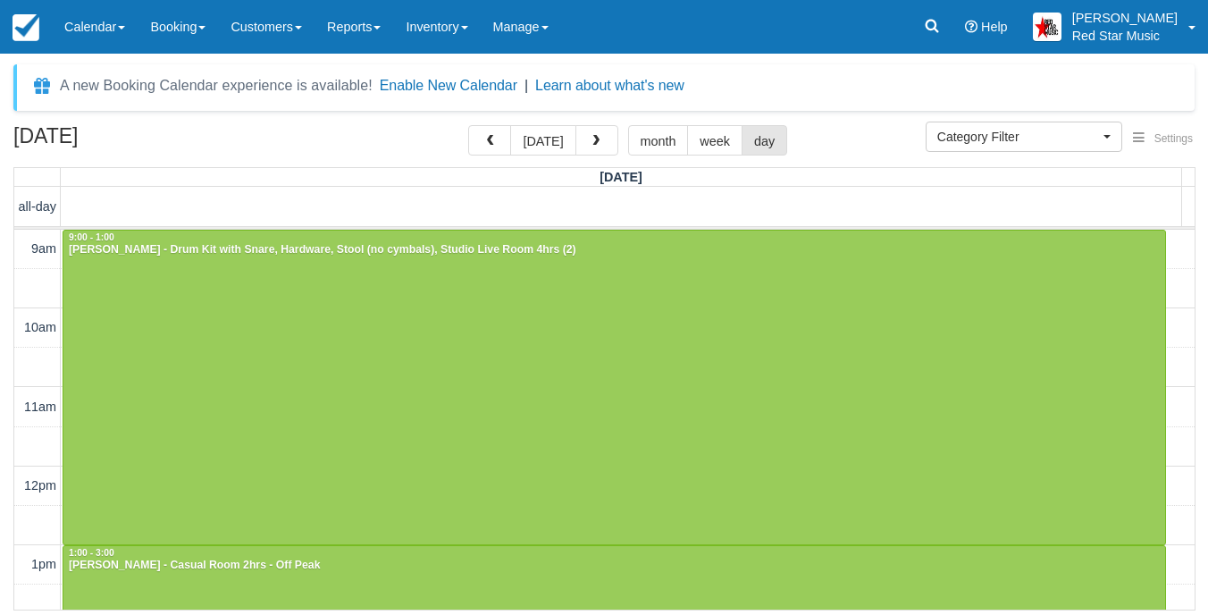
select select
click at [575, 145] on button "button" at bounding box center [596, 140] width 43 height 30
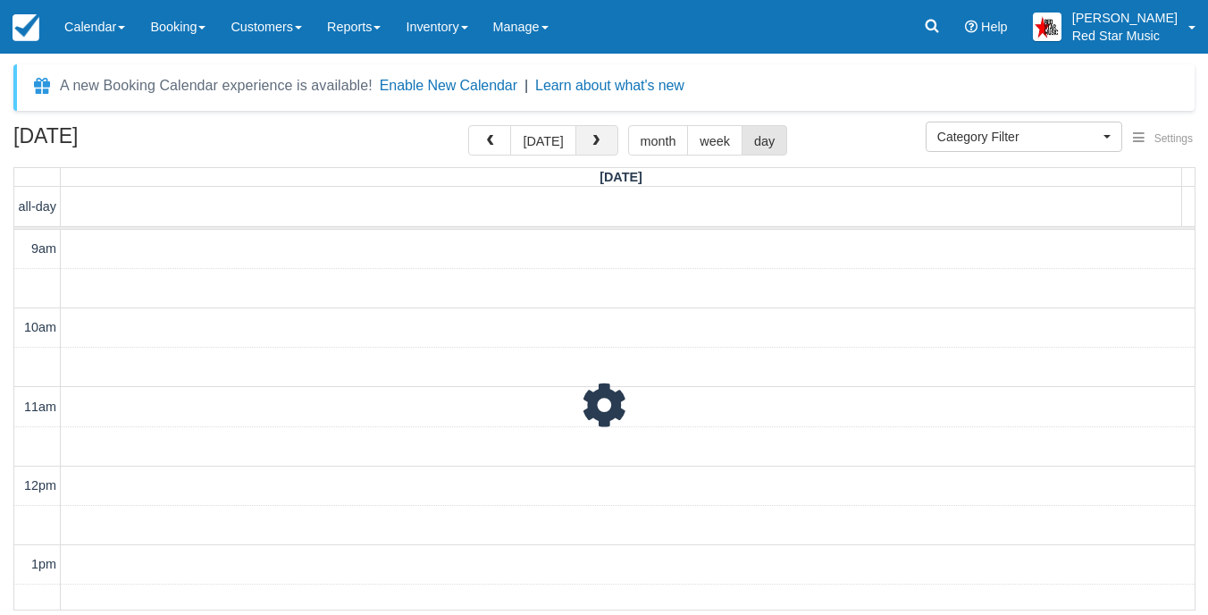
scroll to position [725, 0]
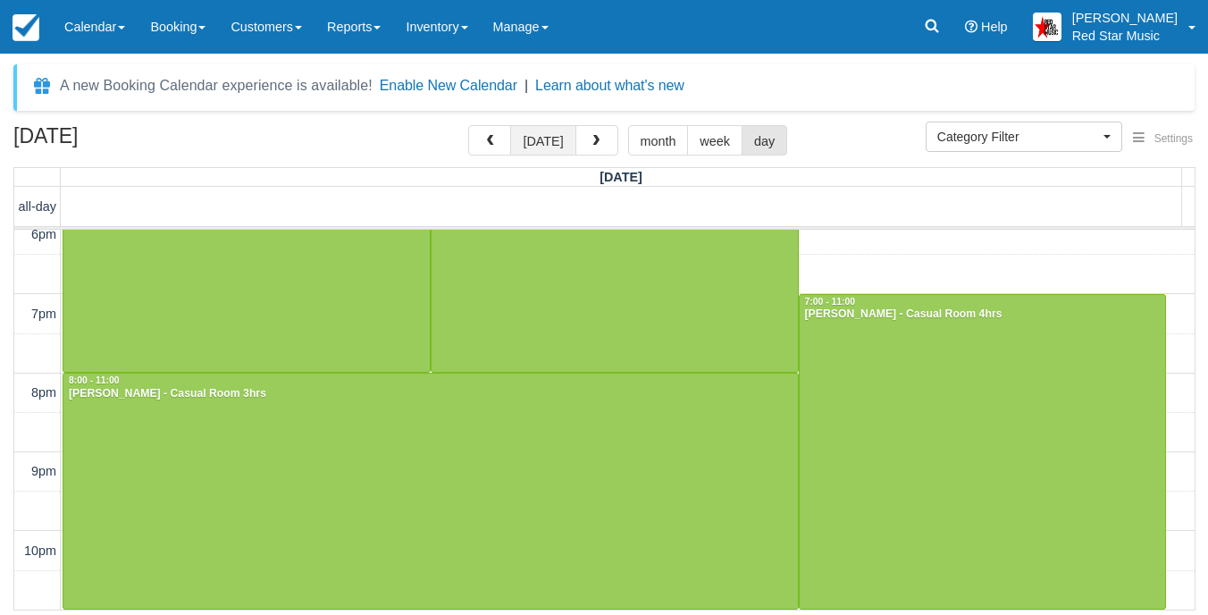
click at [567, 147] on button "[DATE]" at bounding box center [542, 140] width 65 height 30
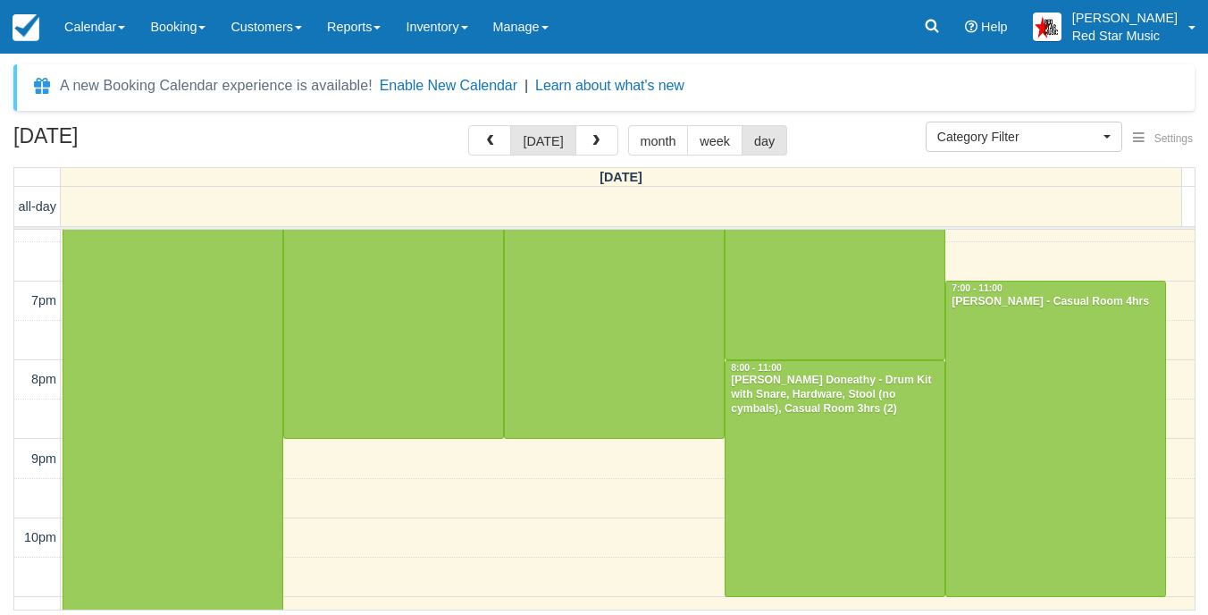
scroll to position [1474, 0]
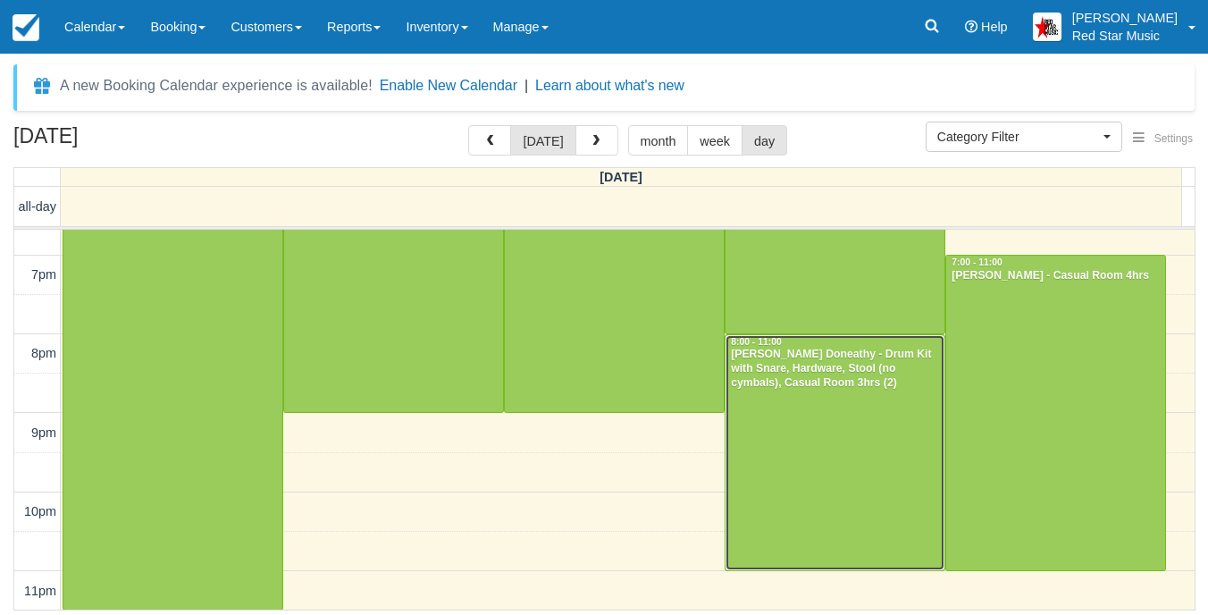
click at [801, 382] on div "[PERSON_NAME] Doneathy - Drum Kit with Snare, Hardware, Stool (no cymbals), Cas…" at bounding box center [835, 369] width 210 height 43
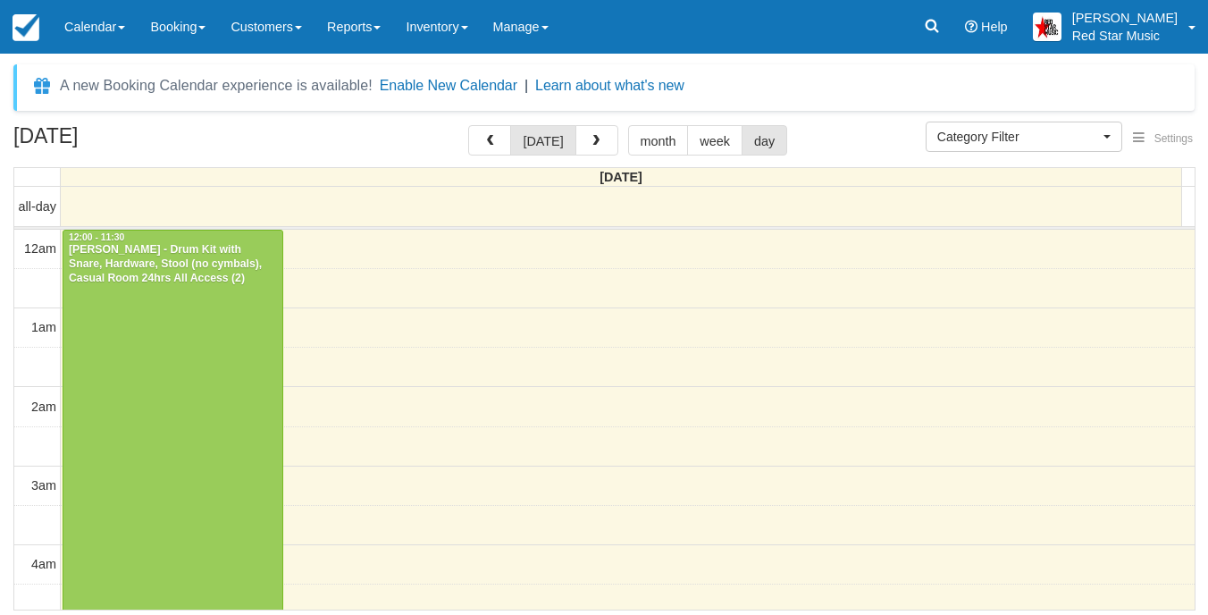
select select
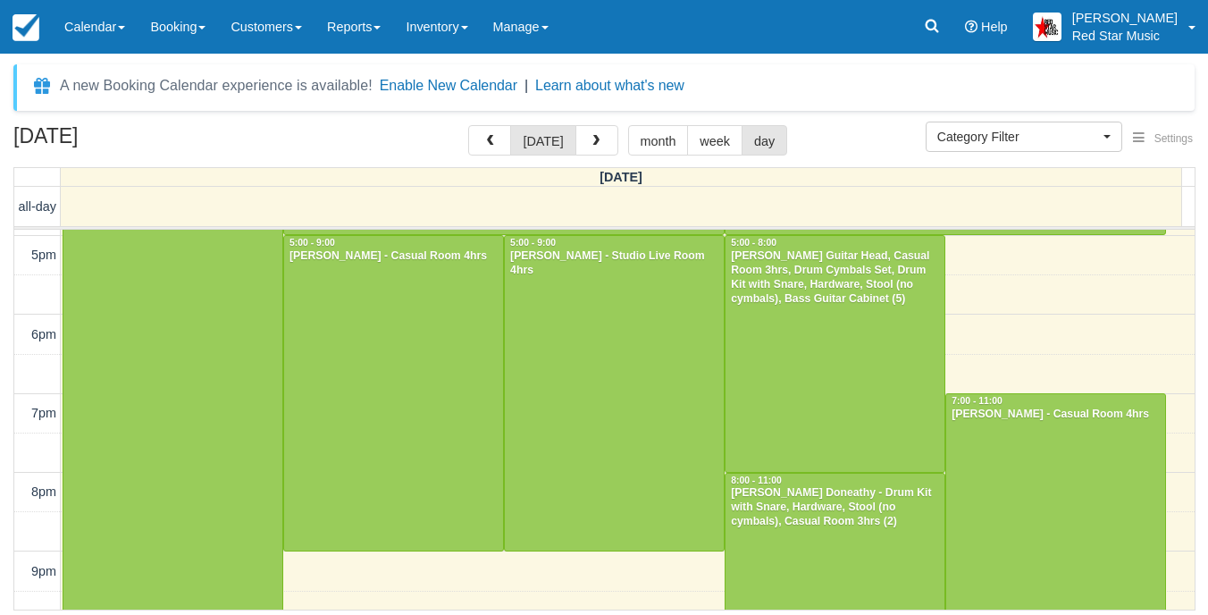
scroll to position [1356, 0]
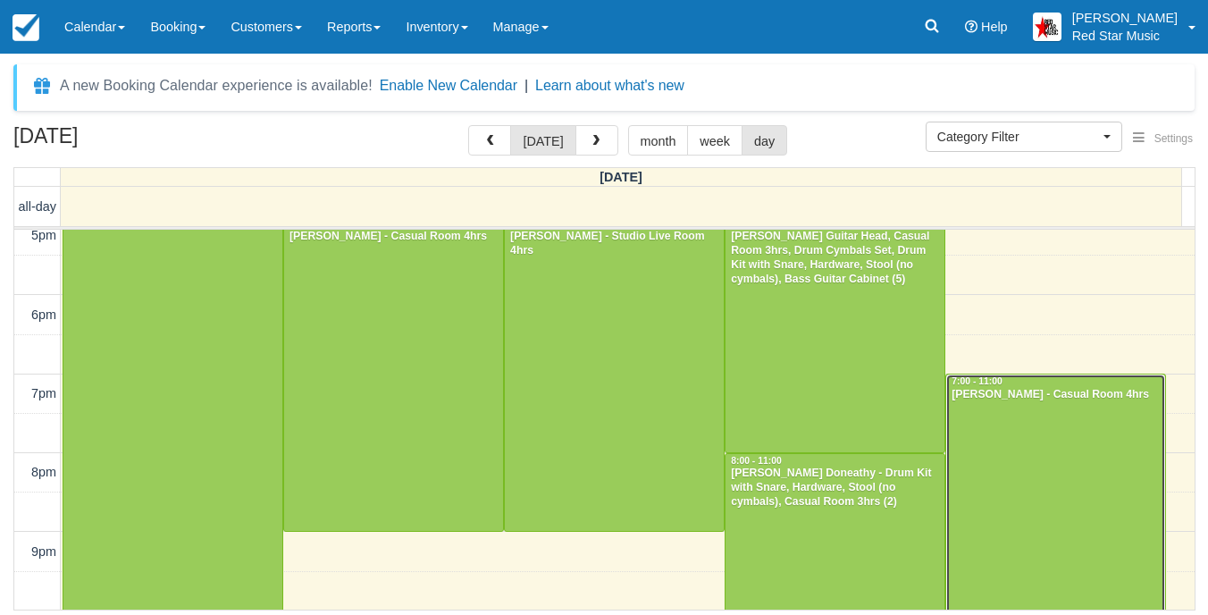
click at [1021, 460] on div at bounding box center [1055, 531] width 219 height 315
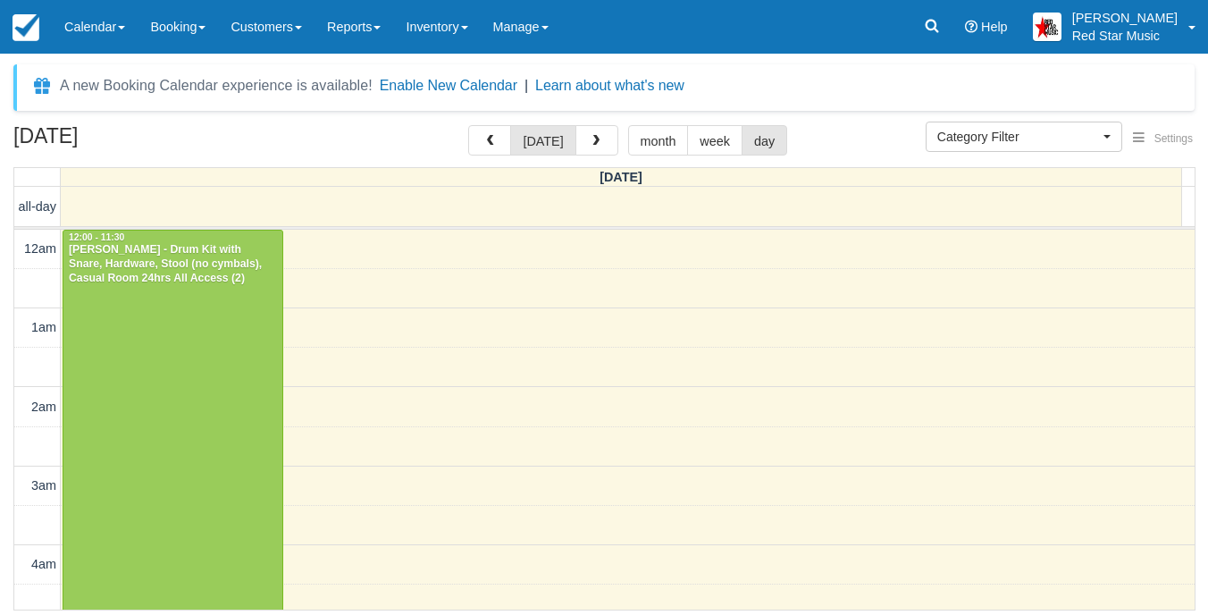
select select
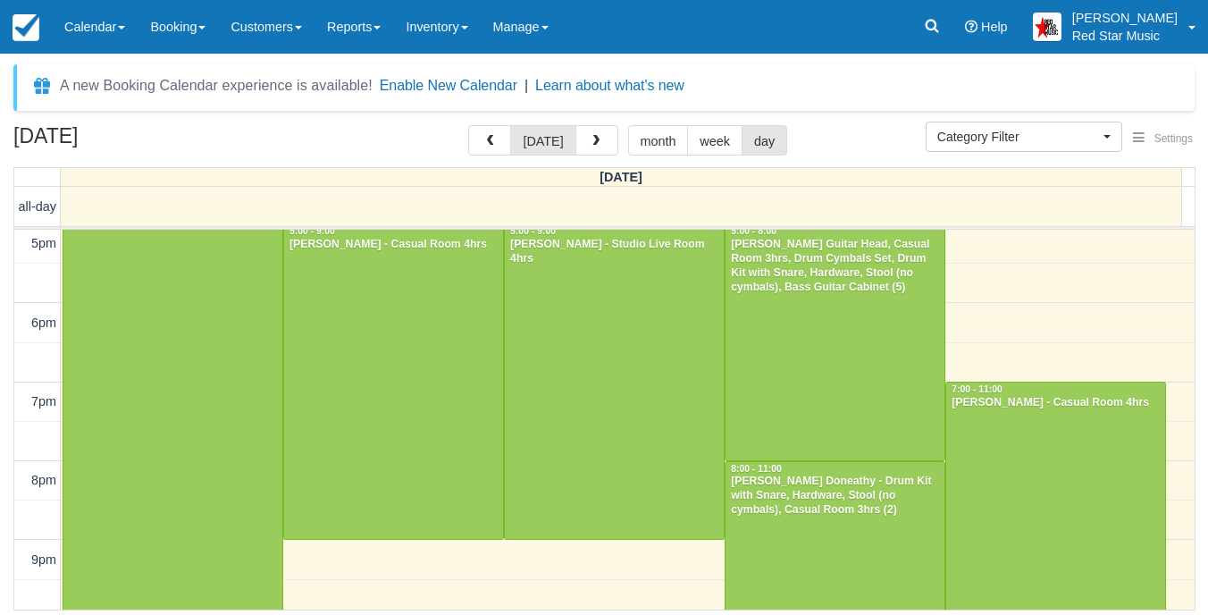
scroll to position [1474, 0]
